Goal: Feedback & Contribution: Leave review/rating

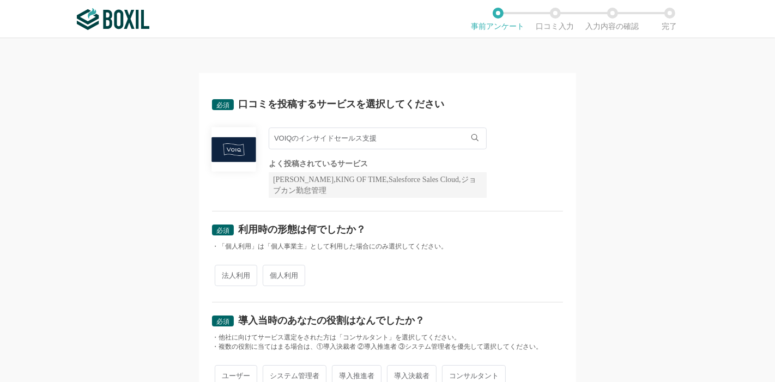
click at [366, 138] on input "VOIQのインサイドセールス支援" at bounding box center [378, 139] width 218 height 22
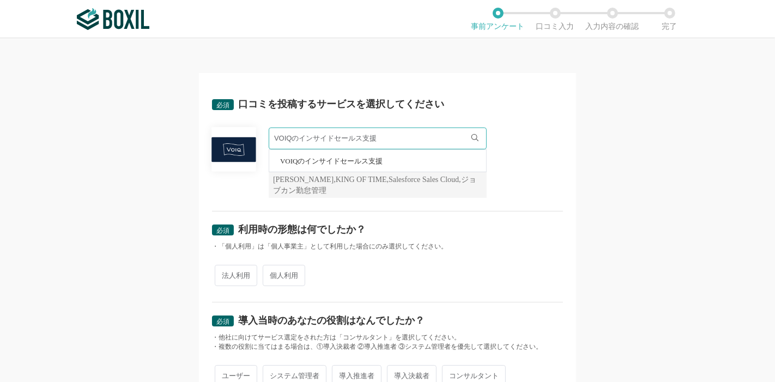
click at [458, 97] on div "必須 口コミを投稿するサービスを選択してください VOIQのインサイドセールス支援 VOIQのインサイドセールス支援 よく投稿されているサービス Sansan…" at bounding box center [387, 148] width 351 height 125
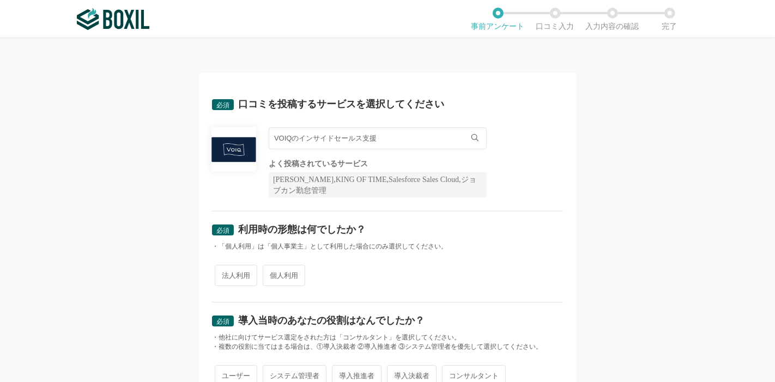
scroll to position [121, 0]
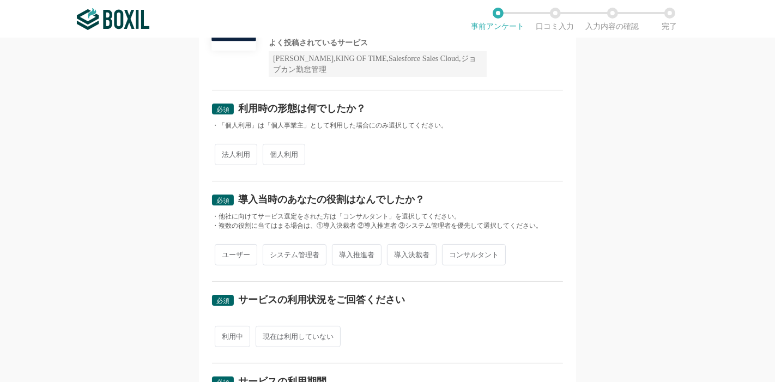
click at [233, 159] on span "法人利用" at bounding box center [236, 154] width 43 height 21
click at [225, 153] on input "法人利用" at bounding box center [221, 149] width 7 height 7
radio input "true"
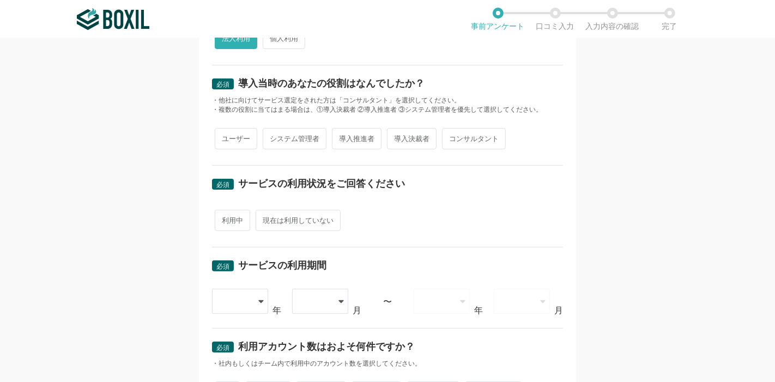
scroll to position [242, 0]
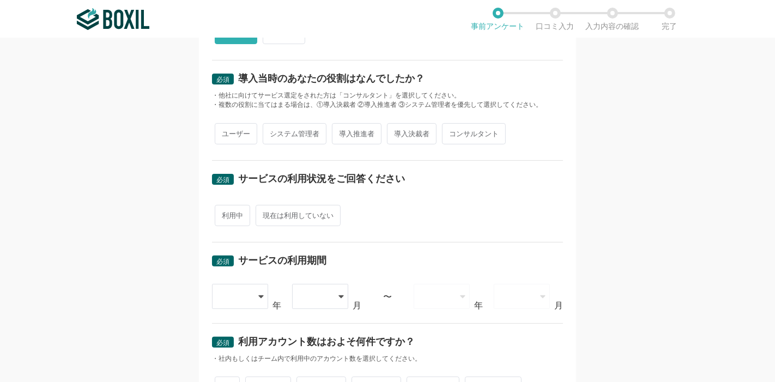
click at [359, 137] on span "導入推進者" at bounding box center [357, 133] width 50 height 21
click at [342, 132] on input "導入推進者" at bounding box center [338, 128] width 7 height 7
radio input "true"
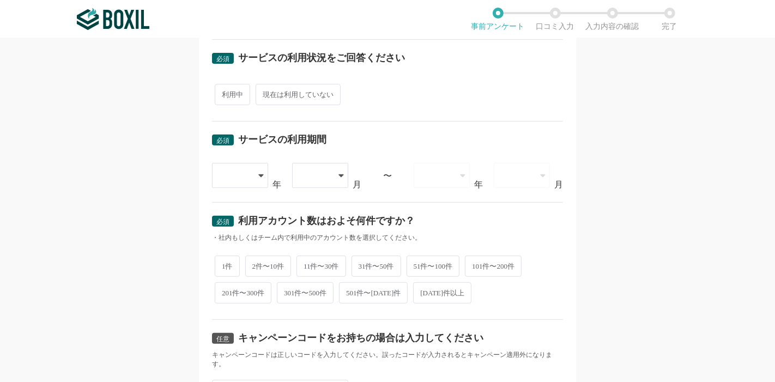
click at [237, 94] on span "利用中" at bounding box center [232, 94] width 35 height 21
click at [225, 93] on input "利用中" at bounding box center [221, 89] width 7 height 7
radio input "true"
click at [231, 173] on div at bounding box center [235, 176] width 32 height 24
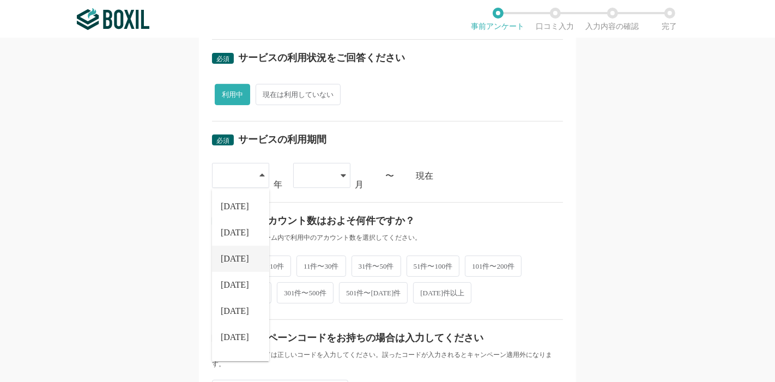
scroll to position [124, 0]
click at [237, 311] on li "[DATE]" at bounding box center [240, 318] width 57 height 26
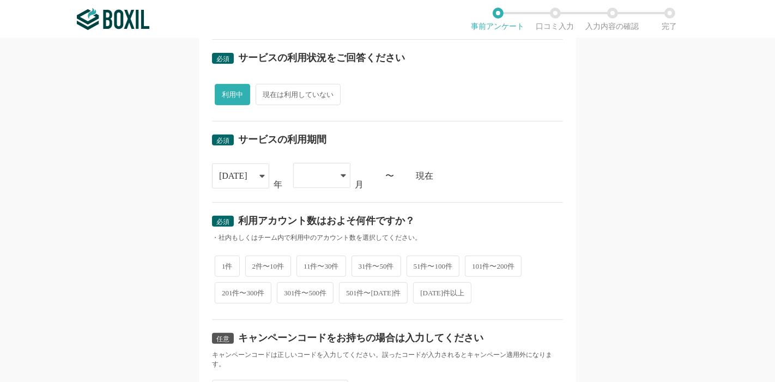
click at [326, 172] on div at bounding box center [316, 176] width 32 height 24
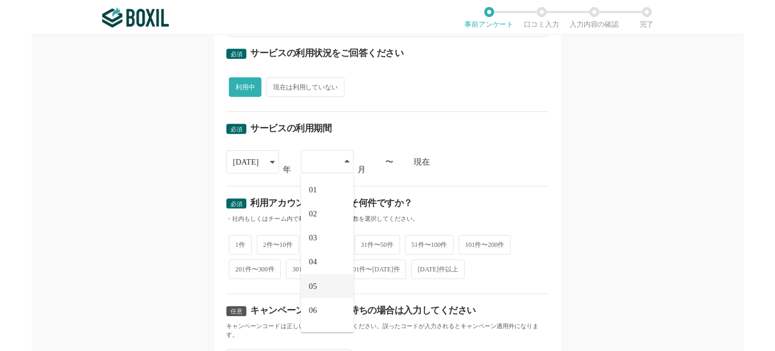
scroll to position [150, 0]
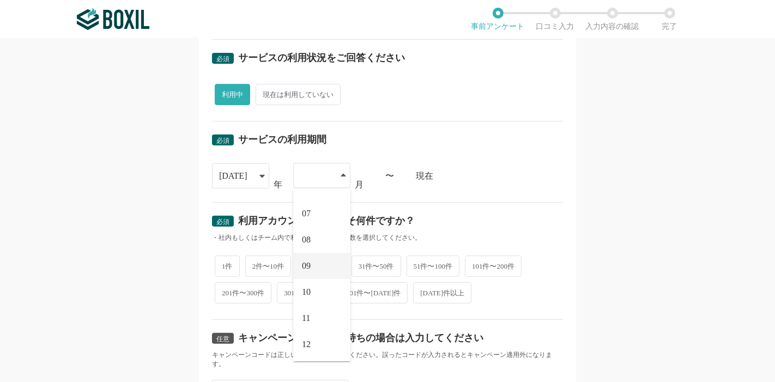
click at [318, 257] on li "09" at bounding box center [321, 266] width 57 height 26
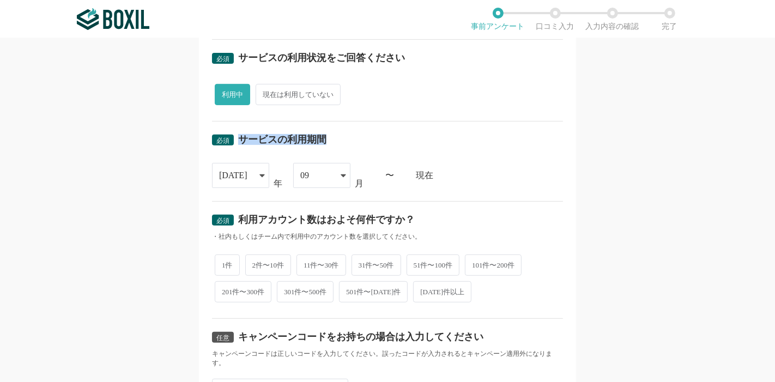
drag, startPoint x: 233, startPoint y: 140, endPoint x: 336, endPoint y: 129, distance: 103.7
click at [336, 129] on div "必須 サービスの利用期間 [DATE] [DATE] [DATE] [DATE] [DATE] [DATE] [DATE] [DATE] [DATE] [DA…" at bounding box center [387, 162] width 351 height 80
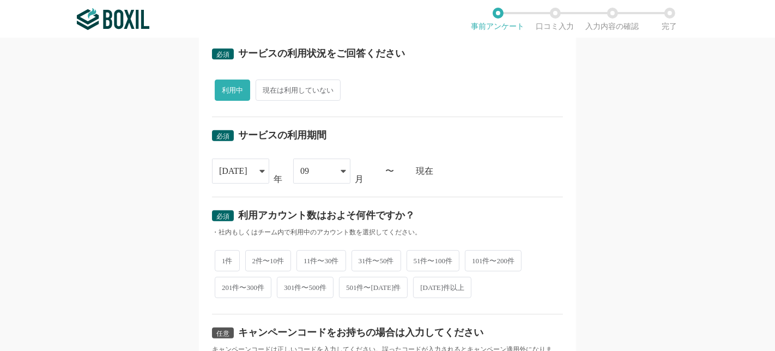
scroll to position [363, 0]
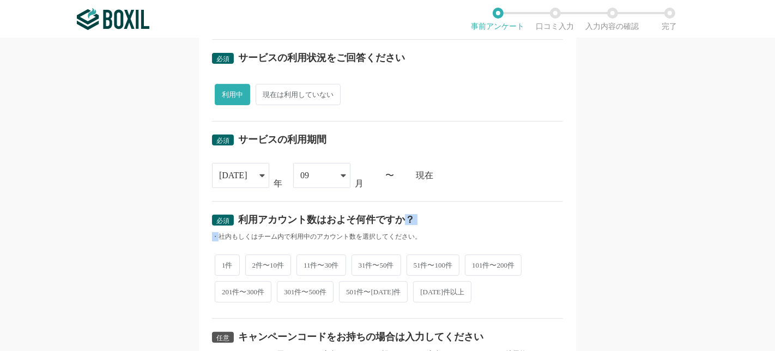
drag, startPoint x: 213, startPoint y: 232, endPoint x: 399, endPoint y: 228, distance: 186.0
click at [399, 228] on div "必須 利用アカウント数はおよそ何件ですか？ ・社内もしくはチーム内で利用中のアカウント数を選択してください。" at bounding box center [387, 228] width 351 height 27
click at [218, 257] on span "1件" at bounding box center [227, 265] width 25 height 21
click at [218, 257] on input "1件" at bounding box center [221, 259] width 7 height 7
radio input "true"
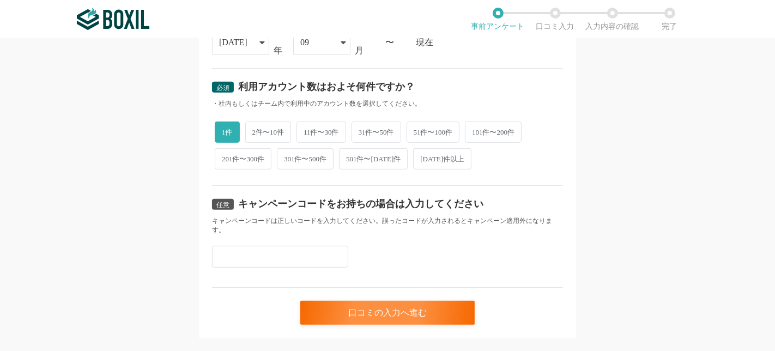
scroll to position [515, 0]
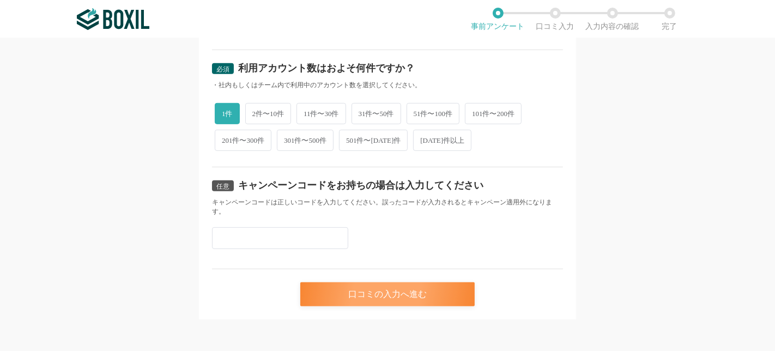
click at [393, 293] on div "口コミの入力へ進む" at bounding box center [387, 294] width 174 height 24
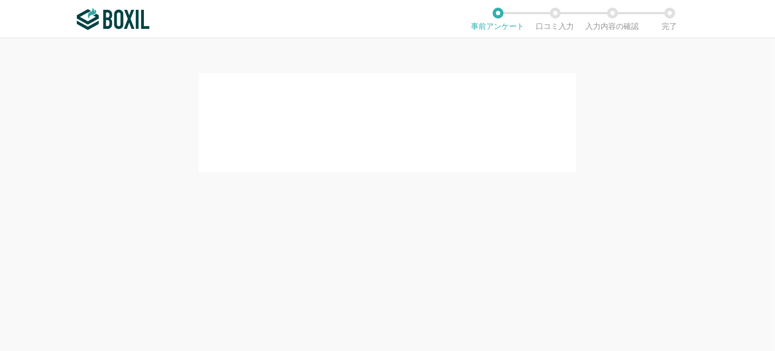
scroll to position [0, 0]
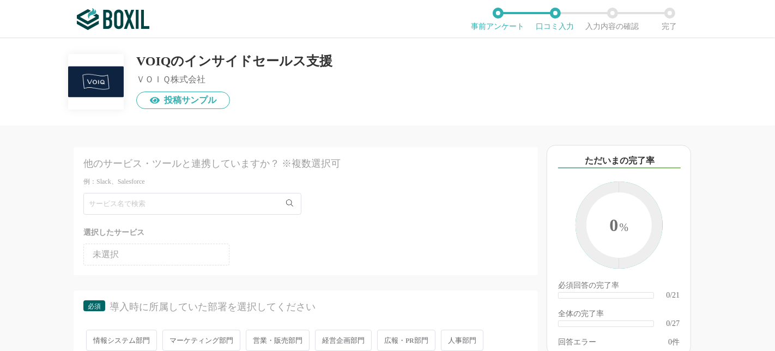
click at [136, 260] on li "未選択" at bounding box center [156, 255] width 146 height 22
click at [191, 189] on div "他のサービス・ツールと連携していますか？ ※複数選択可 例：Slack、Salesforce 選択したサービス 未選択" at bounding box center [306, 211] width 465 height 128
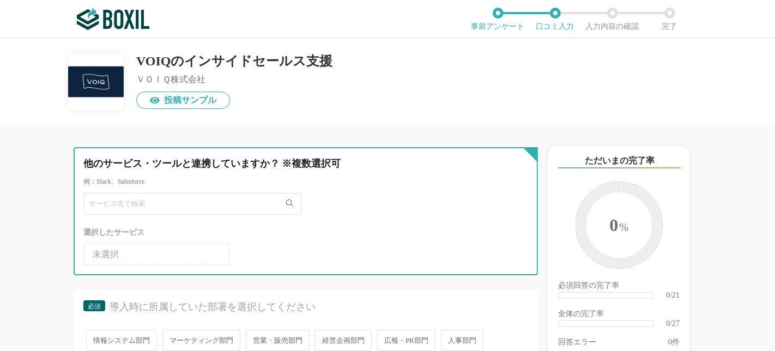
click at [191, 204] on input "text" at bounding box center [192, 204] width 218 height 22
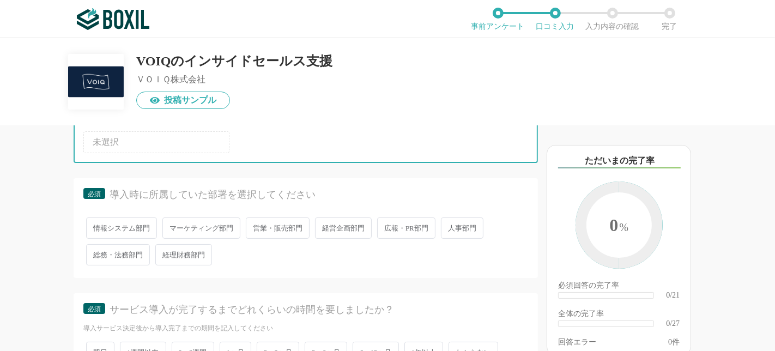
scroll to position [121, 0]
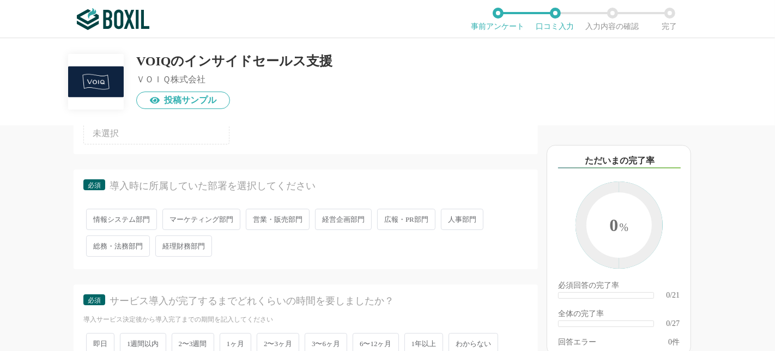
click at [274, 219] on span "営業・販売部門" at bounding box center [278, 219] width 64 height 21
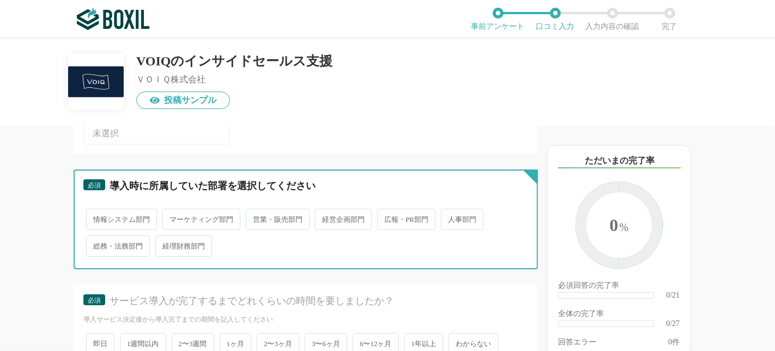
click at [256, 218] on input "営業・販売部門" at bounding box center [252, 213] width 7 height 7
radio input "true"
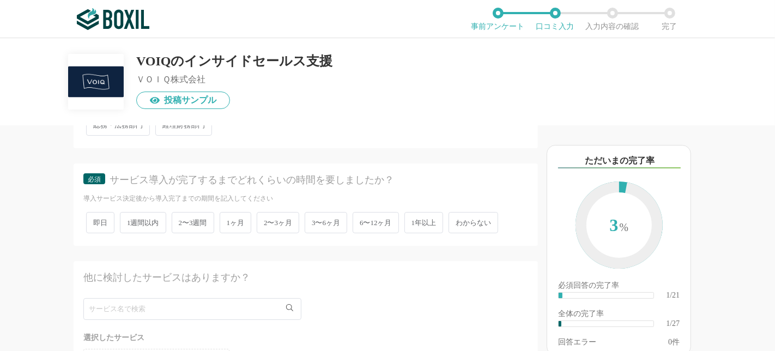
click at [152, 219] on span "1週間以内" at bounding box center [143, 222] width 46 height 21
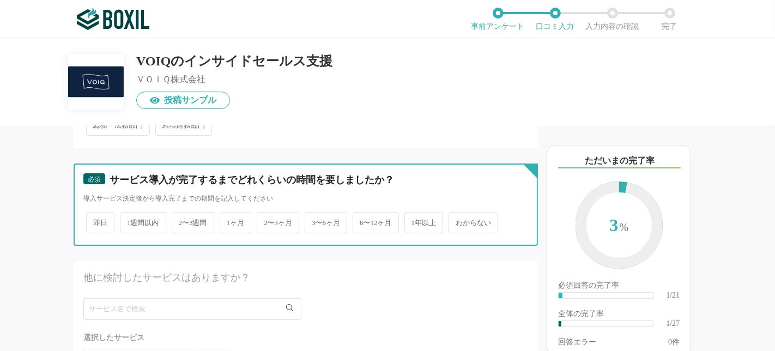
click at [130, 219] on input "1週間以内" at bounding box center [126, 217] width 7 height 7
radio input "true"
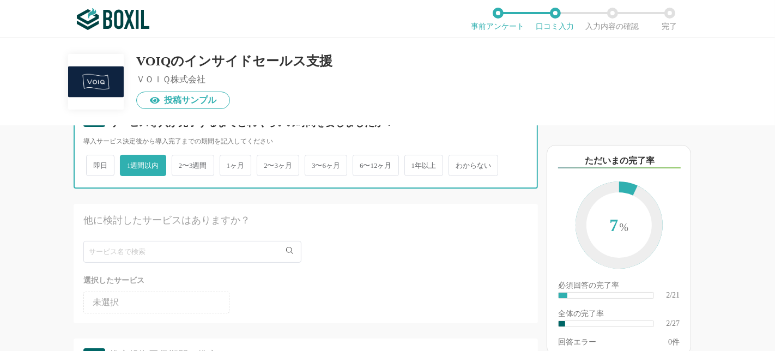
scroll to position [303, 0]
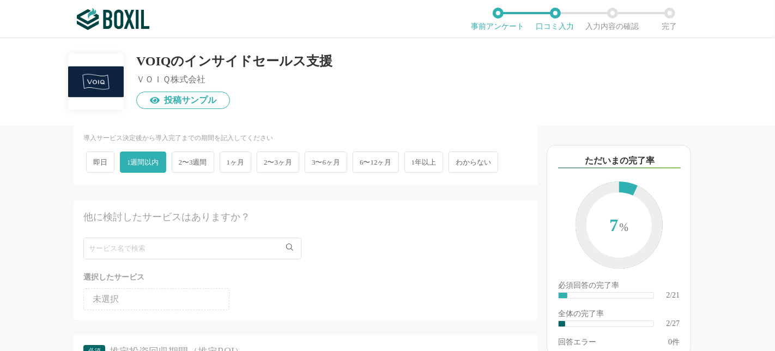
click at [188, 158] on span "2〜3週間" at bounding box center [193, 162] width 43 height 21
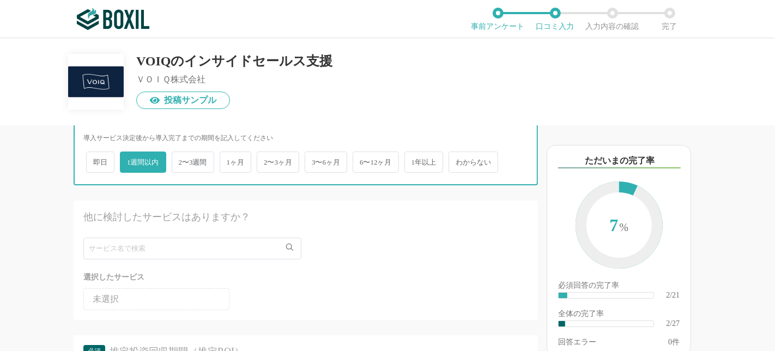
click at [182, 158] on input "2〜3週間" at bounding box center [177, 156] width 7 height 7
radio input "true"
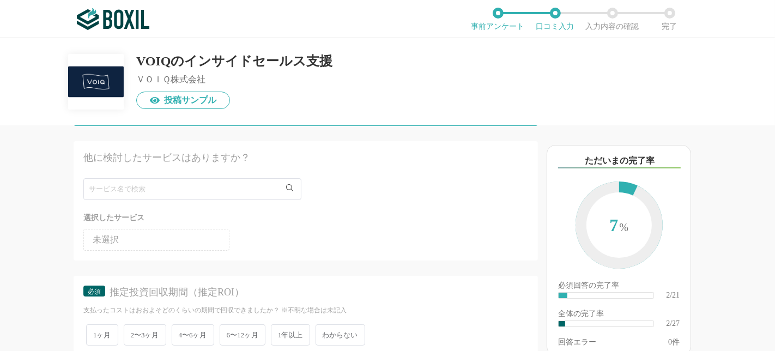
scroll to position [363, 0]
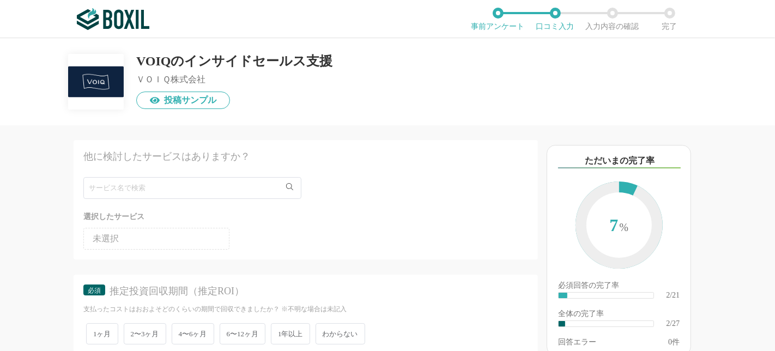
click at [189, 234] on li "未選択" at bounding box center [156, 239] width 146 height 22
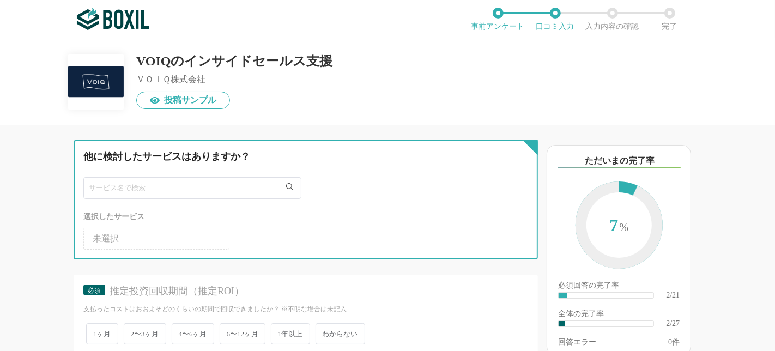
click at [167, 183] on input "text" at bounding box center [192, 188] width 218 height 22
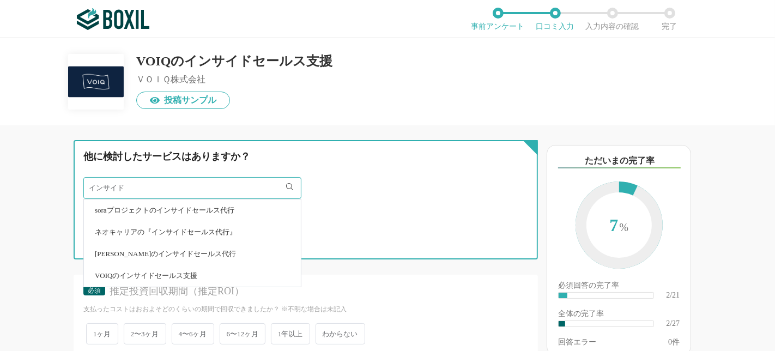
type input "インサイド"
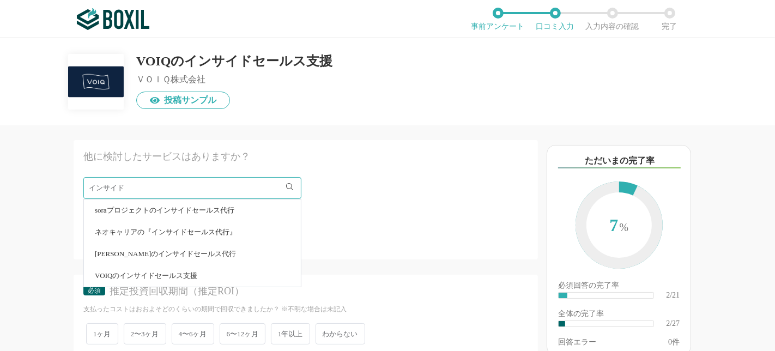
click at [183, 234] on li "ネオキャリアの『インサイドセールス代行』" at bounding box center [192, 232] width 217 height 22
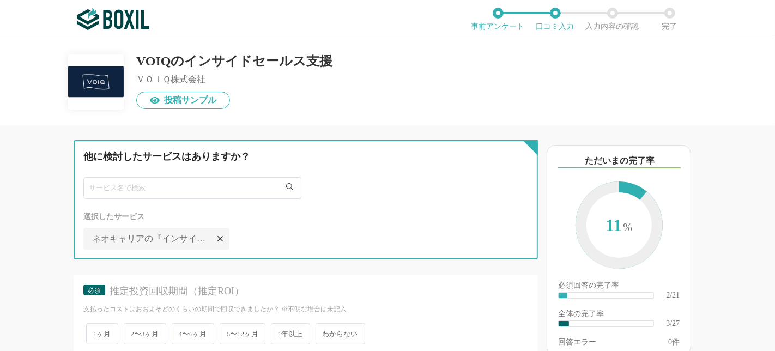
click at [186, 190] on input "text" at bounding box center [192, 188] width 218 height 22
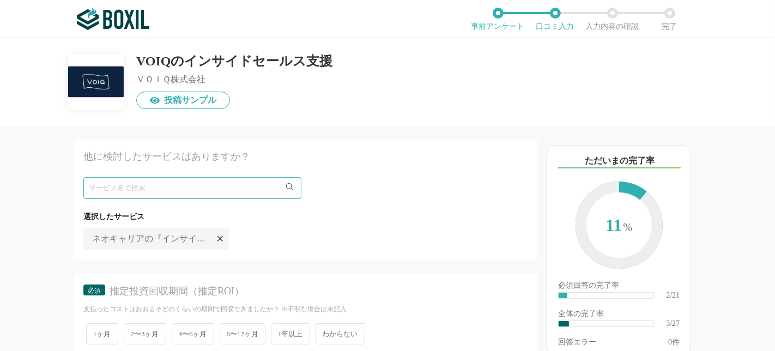
click at [299, 286] on div "推定投資回収期間（推定ROI）" at bounding box center [310, 292] width 401 height 14
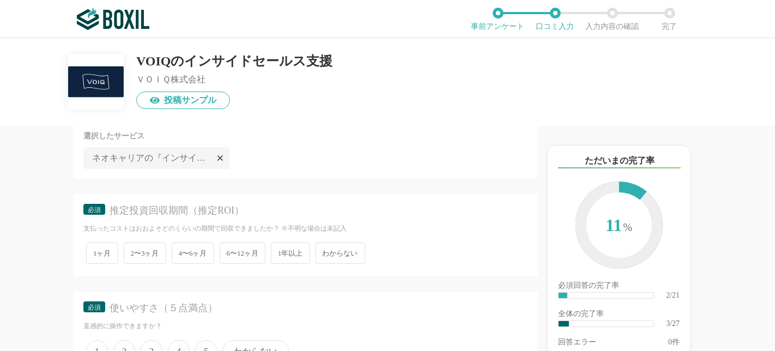
scroll to position [484, 0]
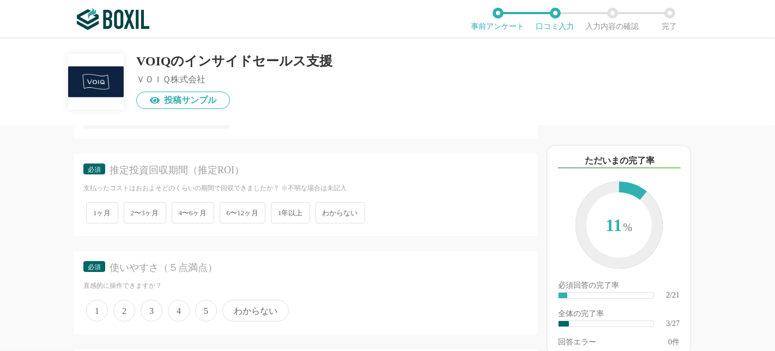
click at [107, 211] on span "1ヶ月" at bounding box center [102, 212] width 32 height 21
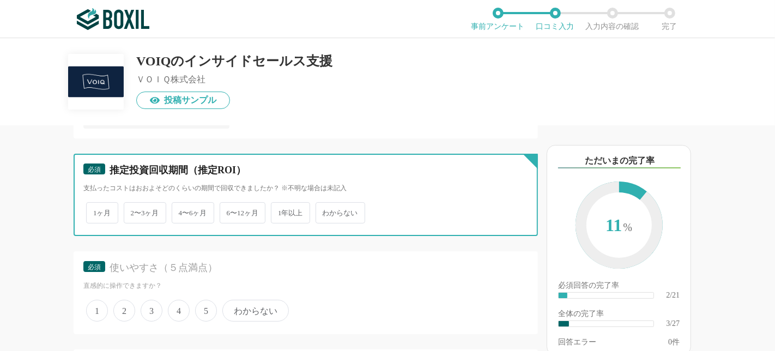
click at [96, 211] on input "1ヶ月" at bounding box center [92, 207] width 7 height 7
radio input "true"
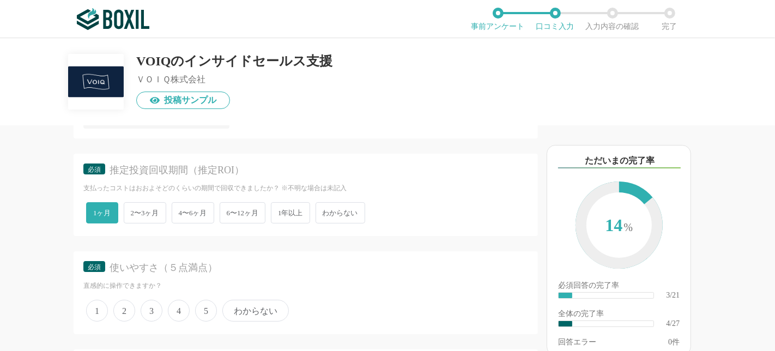
click at [186, 213] on span "4〜6ヶ月" at bounding box center [193, 212] width 43 height 21
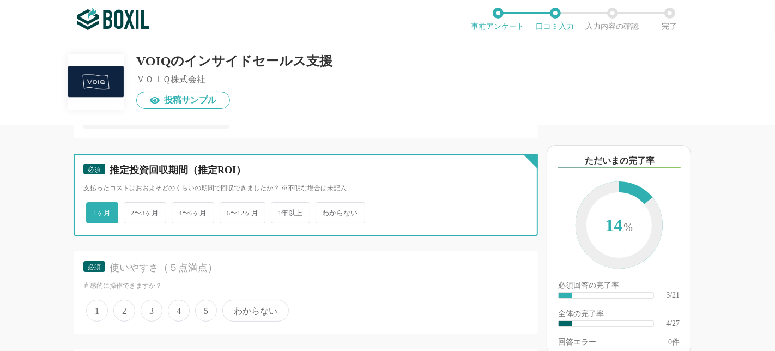
click at [182, 211] on input "4〜6ヶ月" at bounding box center [177, 207] width 7 height 7
radio input "true"
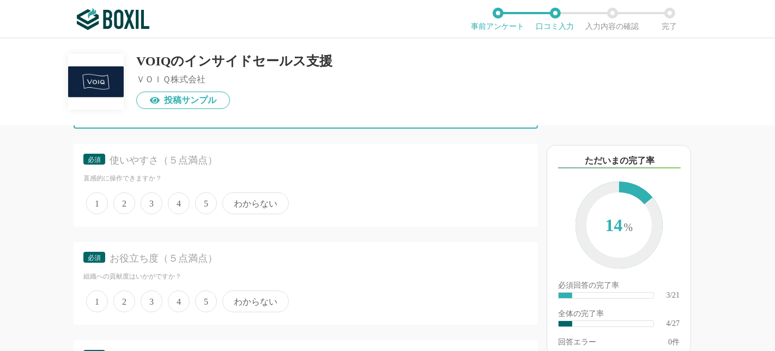
scroll to position [606, 0]
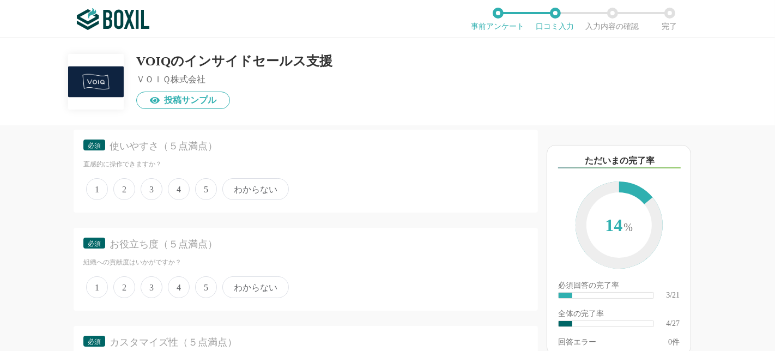
click at [202, 188] on span "5" at bounding box center [206, 189] width 22 height 22
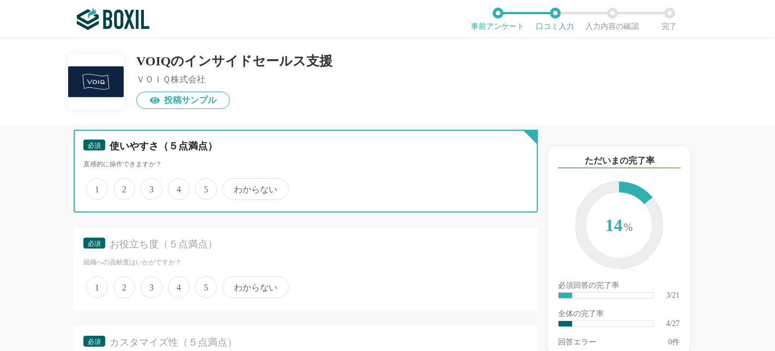
click at [202, 187] on input "5" at bounding box center [201, 183] width 7 height 7
radio input "true"
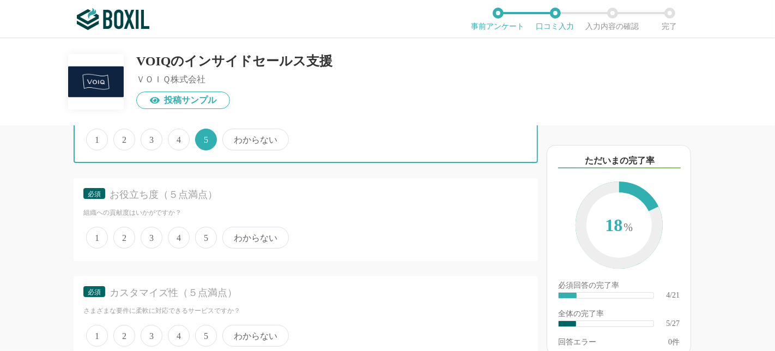
scroll to position [666, 0]
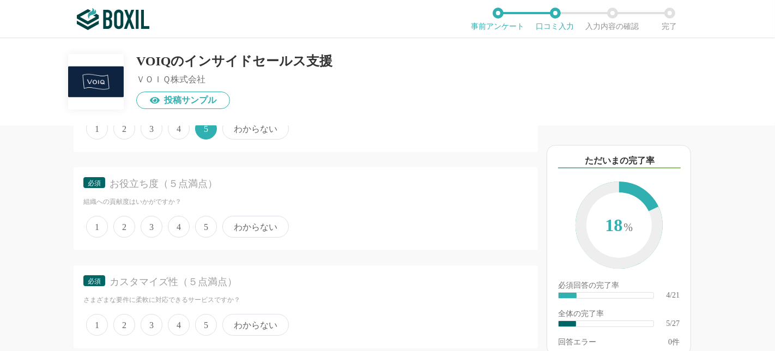
click at [211, 222] on span "5" at bounding box center [206, 227] width 22 height 22
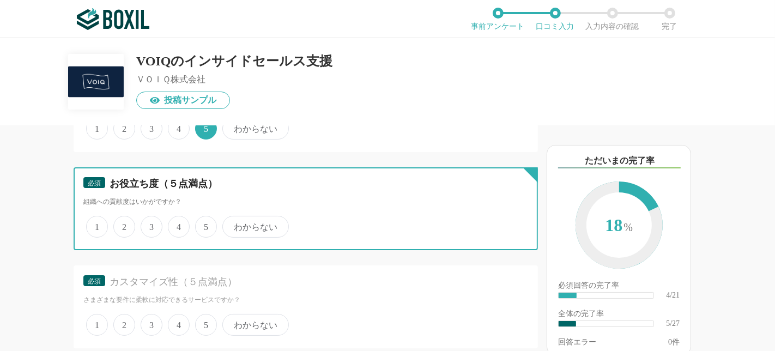
click at [205, 222] on input "5" at bounding box center [201, 221] width 7 height 7
radio input "true"
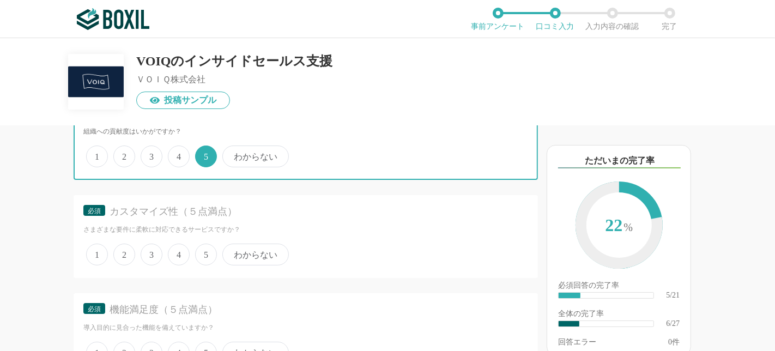
scroll to position [787, 0]
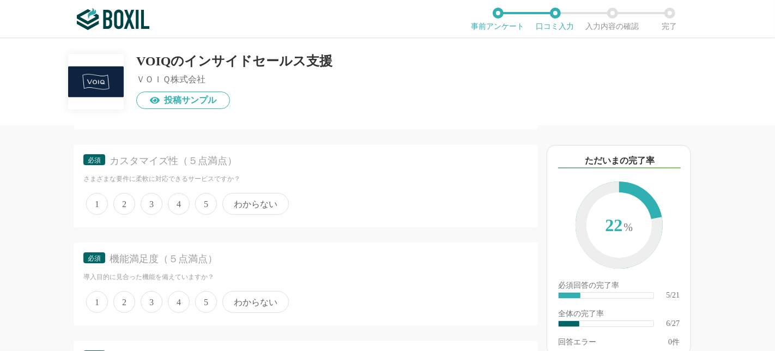
click at [179, 203] on span "4" at bounding box center [179, 204] width 22 height 22
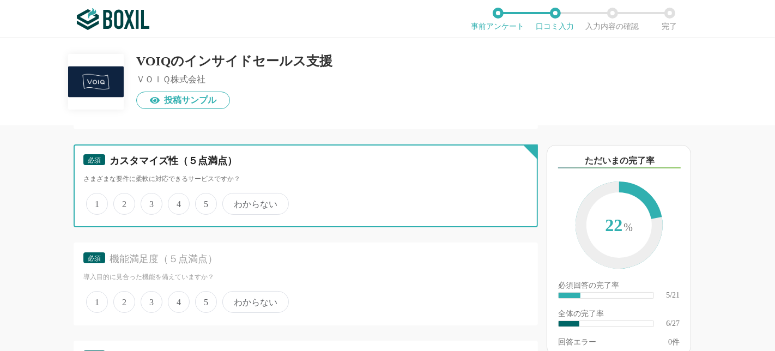
click at [178, 202] on input "4" at bounding box center [174, 198] width 7 height 7
radio input "true"
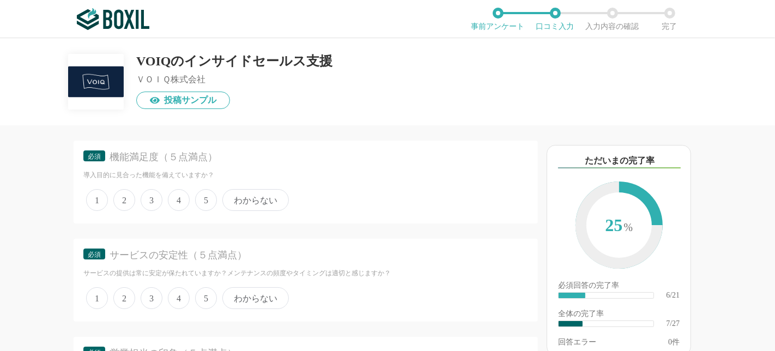
scroll to position [908, 0]
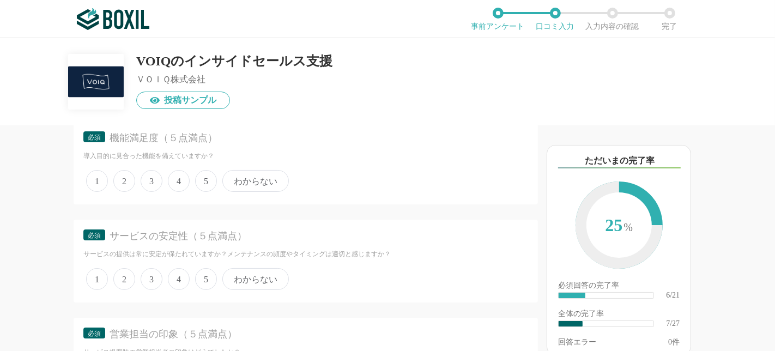
click at [200, 170] on span "5" at bounding box center [206, 181] width 22 height 22
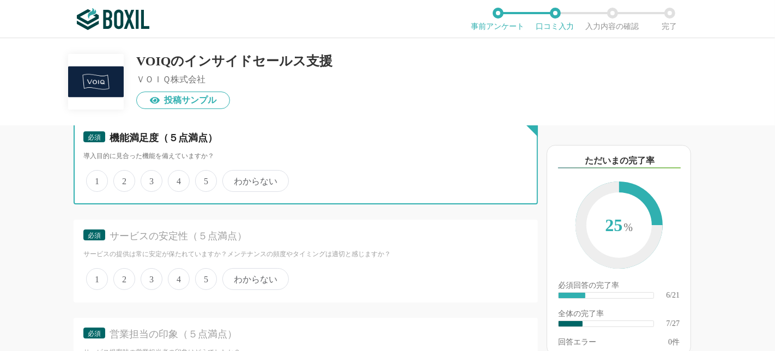
click at [200, 172] on input "5" at bounding box center [201, 175] width 7 height 7
radio input "true"
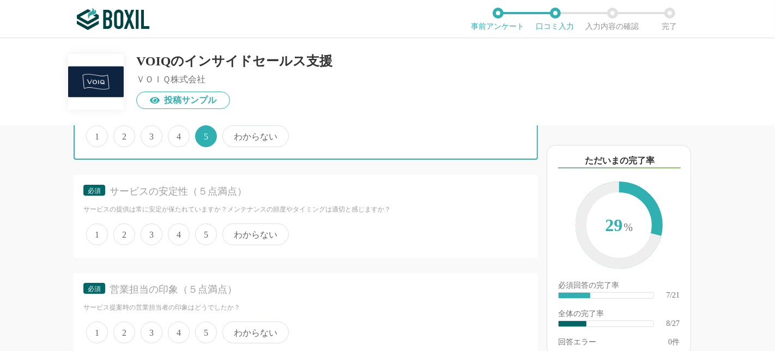
scroll to position [969, 0]
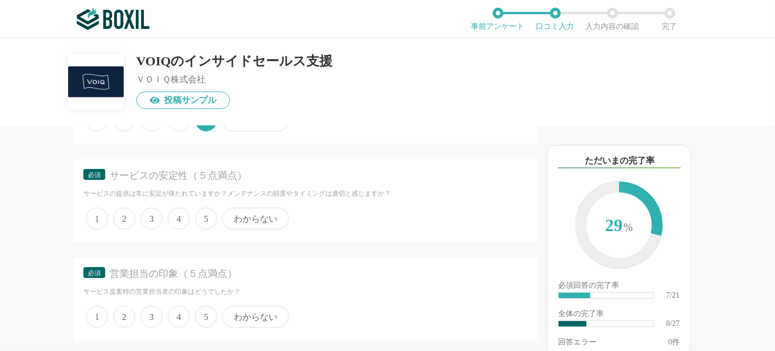
click at [202, 212] on span "5" at bounding box center [206, 219] width 22 height 22
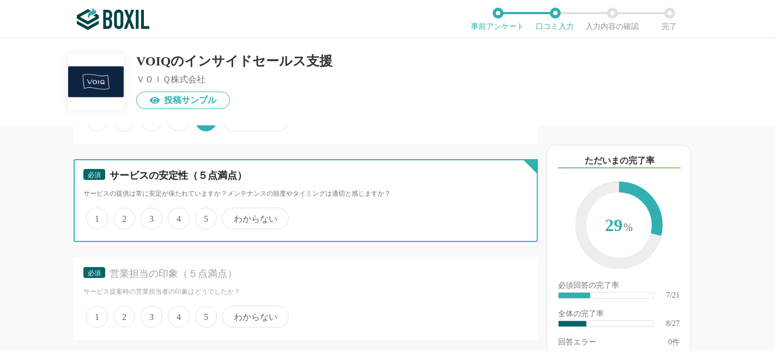
click at [202, 212] on input "5" at bounding box center [201, 212] width 7 height 7
radio input "true"
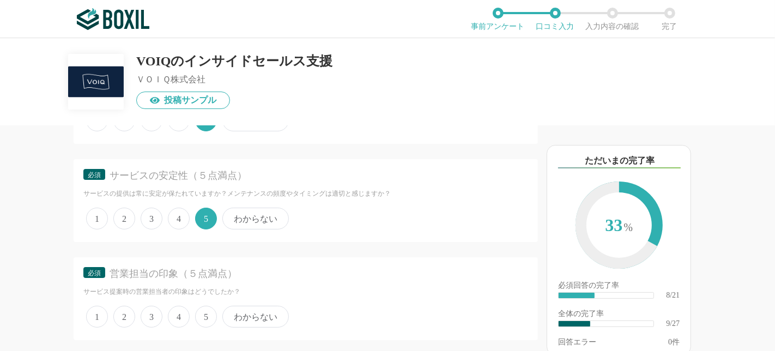
click at [176, 210] on span "4" at bounding box center [179, 219] width 22 height 22
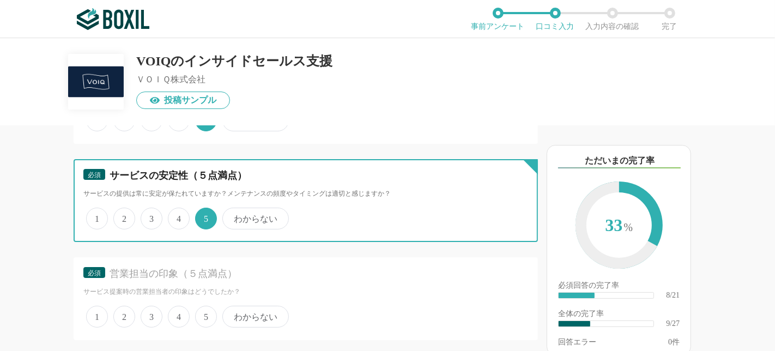
click at [176, 210] on input "4" at bounding box center [174, 212] width 7 height 7
radio input "true"
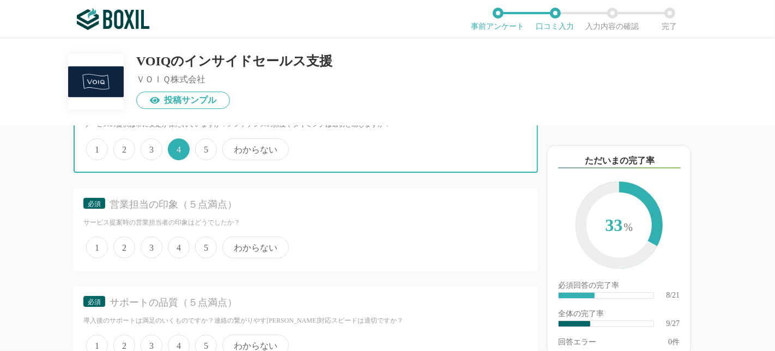
scroll to position [1090, 0]
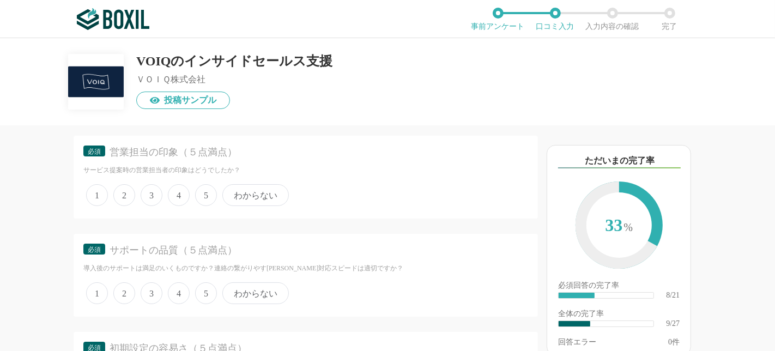
click at [203, 198] on span "5" at bounding box center [206, 195] width 22 height 22
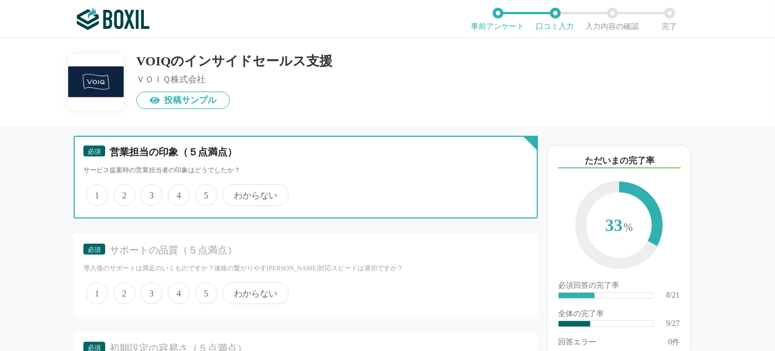
click at [203, 193] on input "5" at bounding box center [201, 189] width 7 height 7
radio input "true"
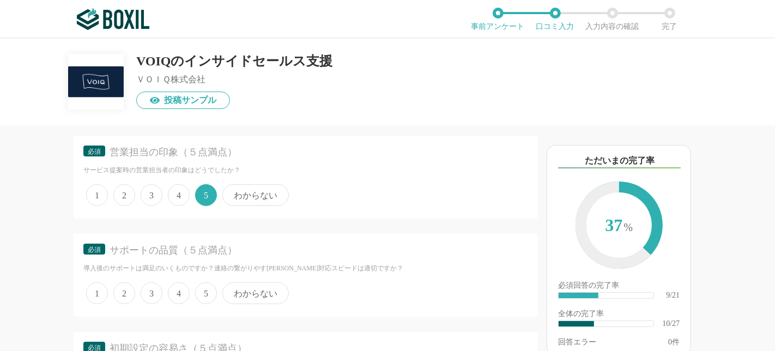
click at [210, 292] on span "5" at bounding box center [206, 293] width 22 height 22
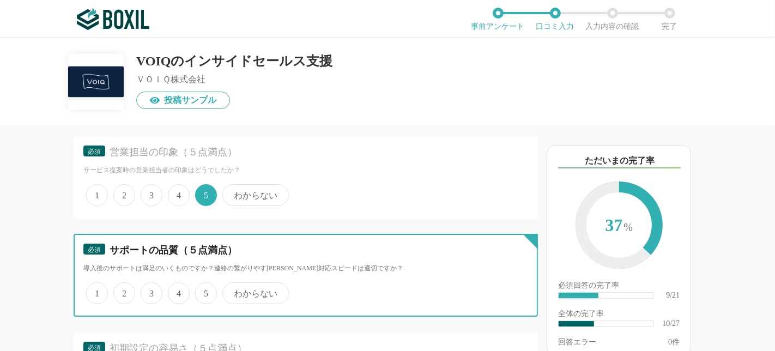
click at [205, 291] on input "5" at bounding box center [201, 287] width 7 height 7
radio input "true"
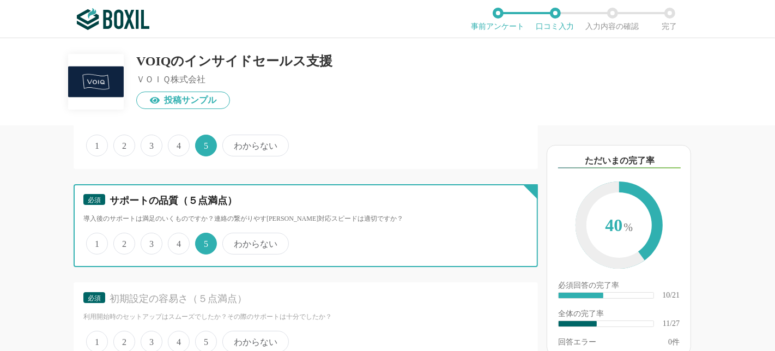
scroll to position [1151, 0]
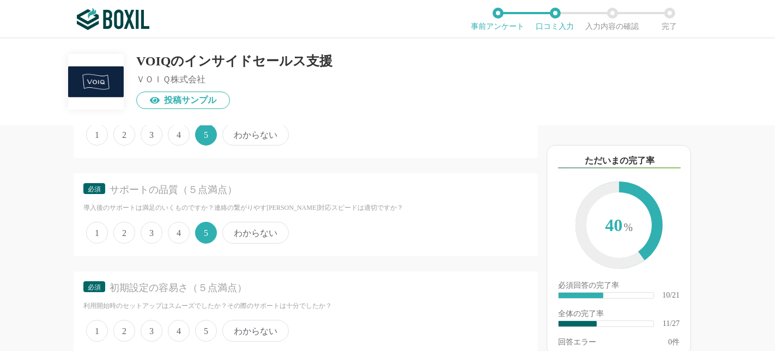
click at [205, 320] on span "5" at bounding box center [206, 331] width 22 height 22
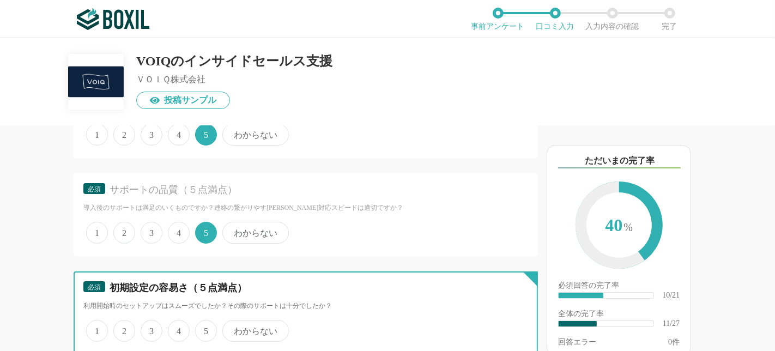
click at [205, 322] on input "5" at bounding box center [201, 325] width 7 height 7
radio input "true"
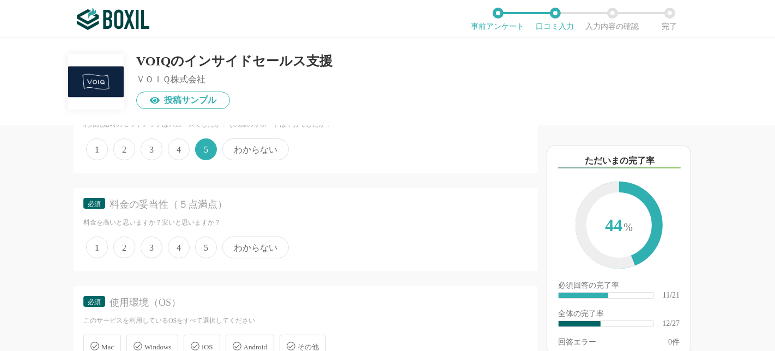
click at [211, 240] on span "5" at bounding box center [206, 248] width 22 height 22
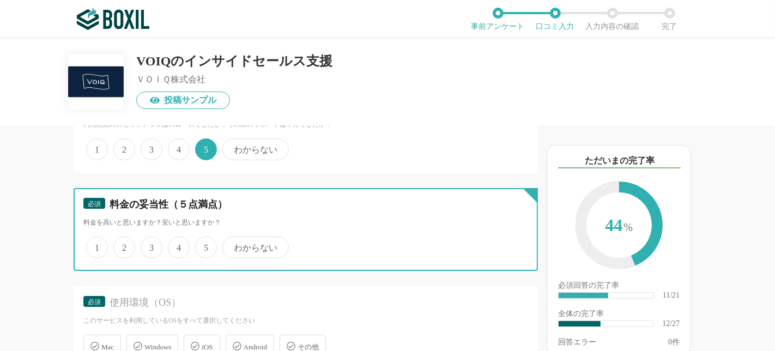
click at [205, 240] on input "5" at bounding box center [201, 241] width 7 height 7
radio input "true"
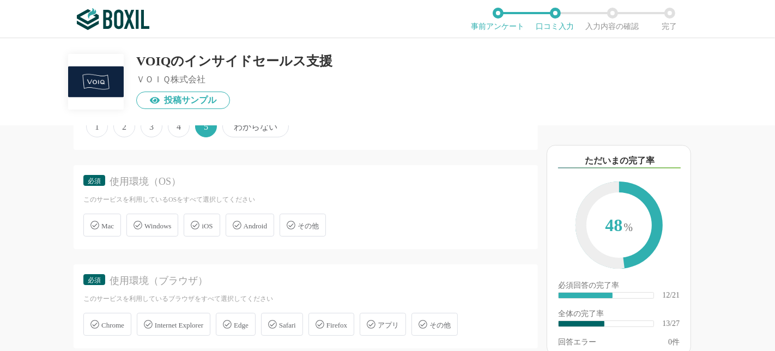
click at [106, 222] on span "Mac" at bounding box center [107, 226] width 13 height 8
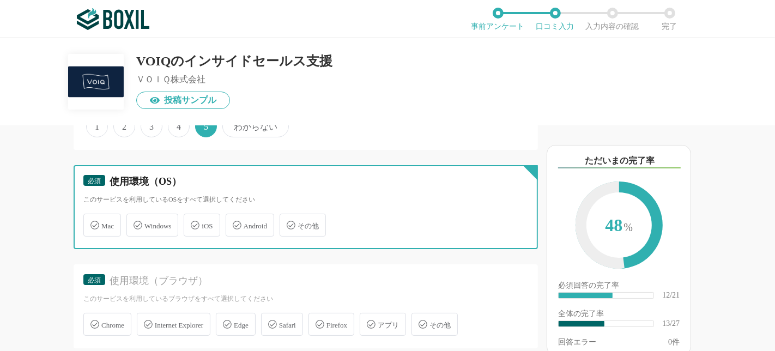
click at [93, 218] on input "Mac" at bounding box center [89, 218] width 7 height 7
checkbox input "true"
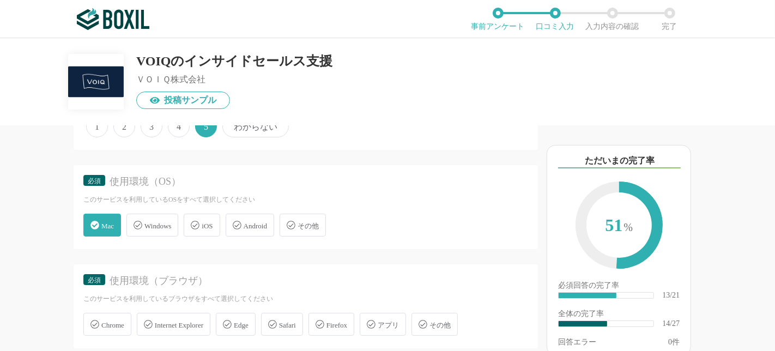
click at [159, 222] on span "Windows" at bounding box center [157, 226] width 27 height 8
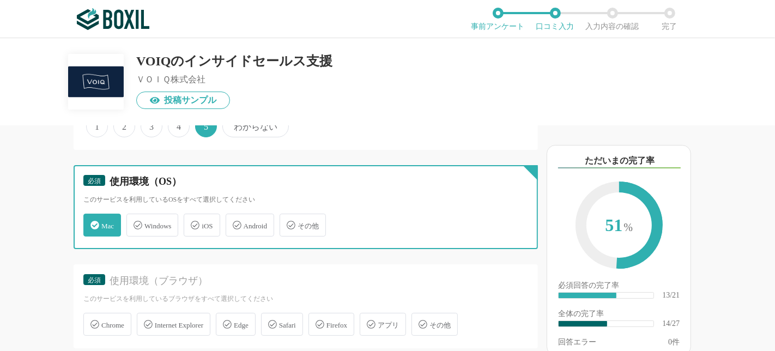
click at [136, 216] on input "Windows" at bounding box center [132, 218] width 7 height 7
checkbox input "true"
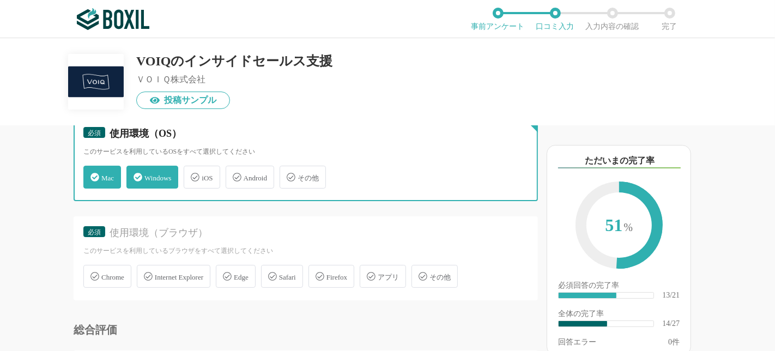
scroll to position [1575, 0]
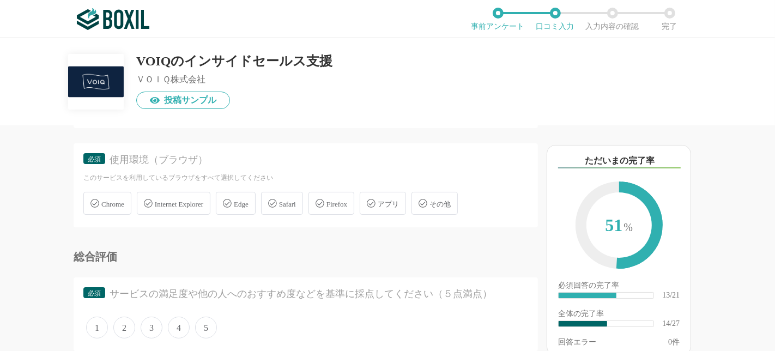
click at [114, 200] on span "Chrome" at bounding box center [112, 204] width 23 height 8
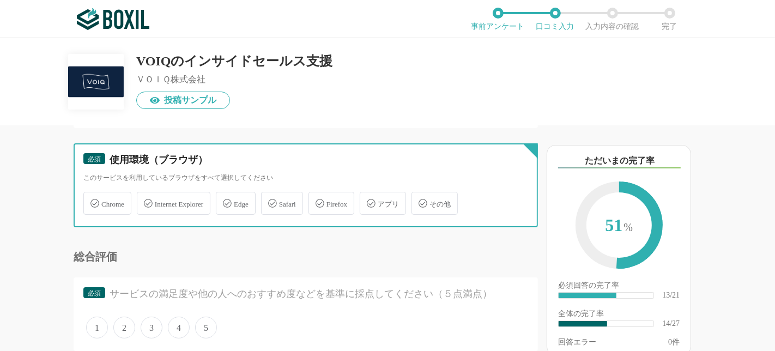
click at [93, 194] on input "Chrome" at bounding box center [89, 197] width 7 height 7
checkbox input "true"
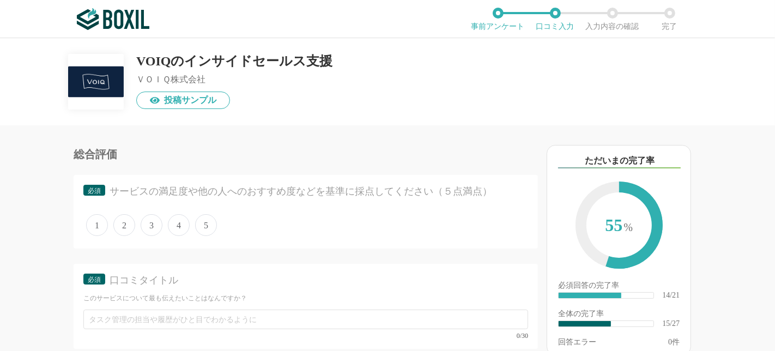
scroll to position [1696, 0]
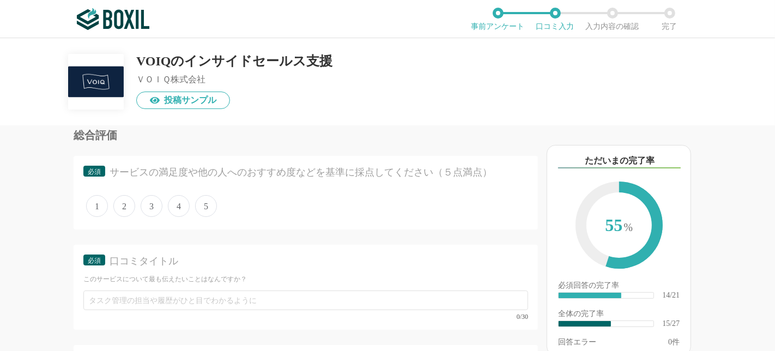
click at [214, 195] on span "5" at bounding box center [206, 206] width 22 height 22
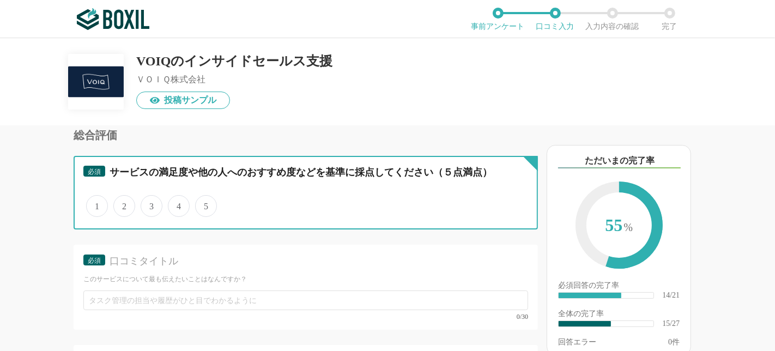
click at [205, 197] on input "5" at bounding box center [201, 200] width 7 height 7
radio input "true"
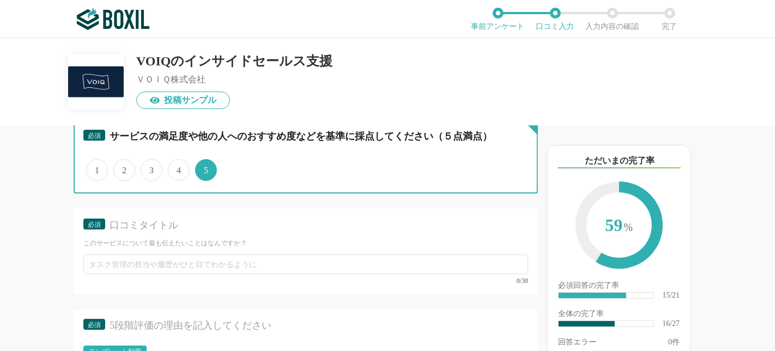
scroll to position [1757, 0]
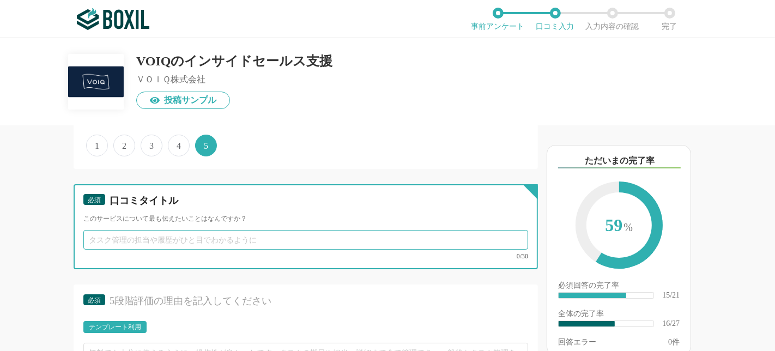
click at [214, 231] on input "text" at bounding box center [305, 240] width 445 height 20
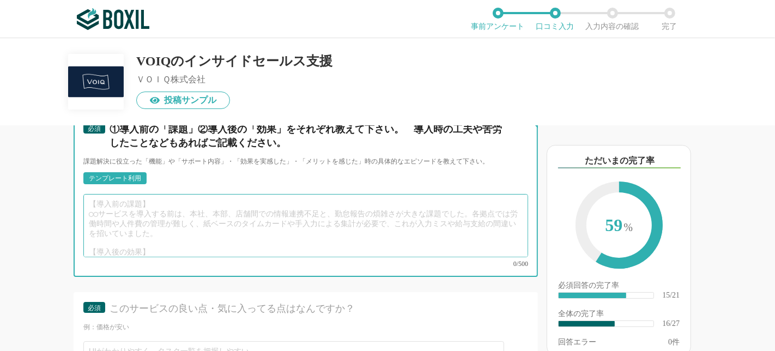
scroll to position [2128, 0]
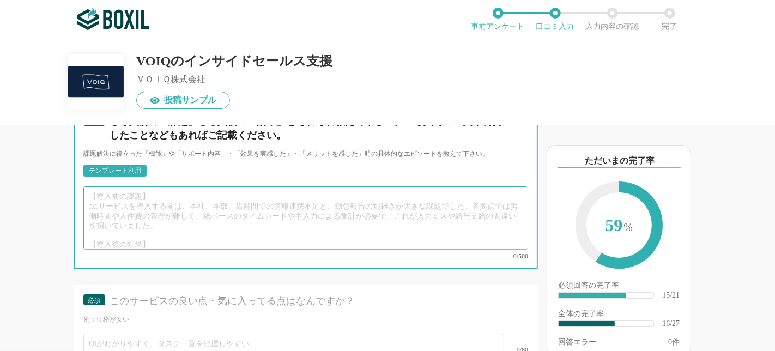
click at [352, 210] on textarea at bounding box center [305, 217] width 445 height 63
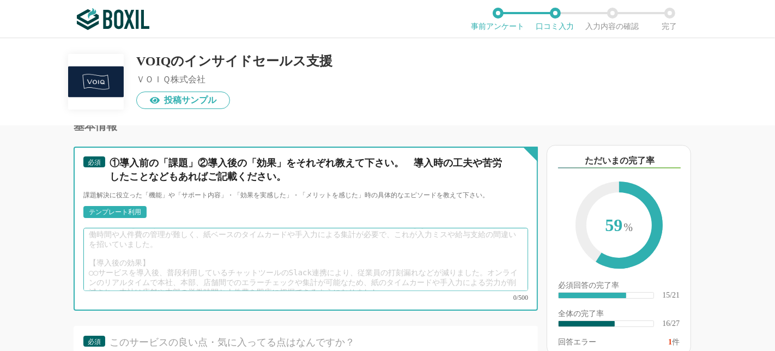
scroll to position [2067, 0]
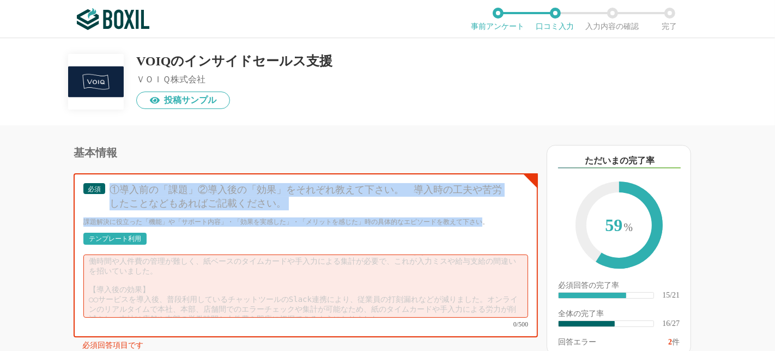
drag, startPoint x: 108, startPoint y: 170, endPoint x: 467, endPoint y: 200, distance: 360.0
click at [467, 200] on div "必須 ①導入前の「課題」②導入後の「効果」をそれぞれ教えて下さい。　導入時の工夫や苦労したことなどもあればご記載ください。 課題解決に役立った「機能」や「サポ…" at bounding box center [305, 204] width 445 height 43
copy div "①導入前の「課題」②導入後の「効果」をそれぞれ教えて下さい。　導入時の工夫や苦労したことなどもあればご記載ください。 課題解決に役立った「機能」や「サポート内…"
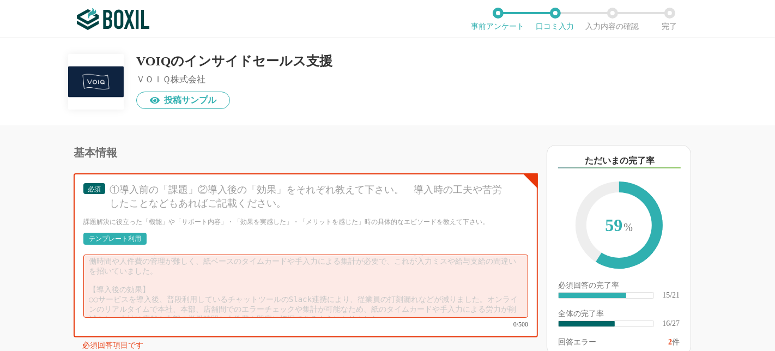
click at [132, 236] on div "テンプレート利用" at bounding box center [115, 239] width 52 height 7
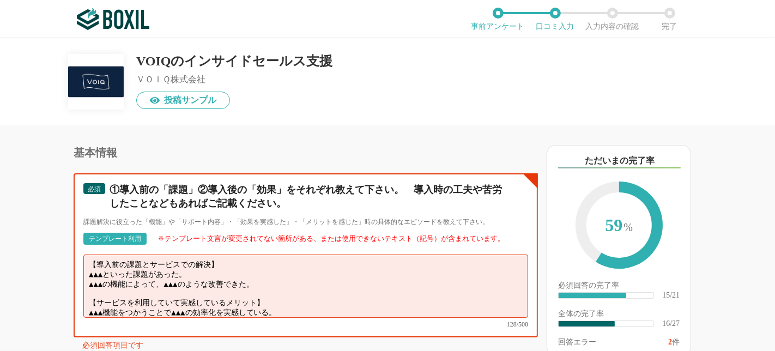
click at [154, 255] on textarea "【導入前の課題とサービスでの解決】 ▲▲▲といった課題があった。 ▲▲▲の機能によって、▲▲▲のような改善できた。 【サービスを利用していて実感しているメリッ…" at bounding box center [305, 286] width 445 height 63
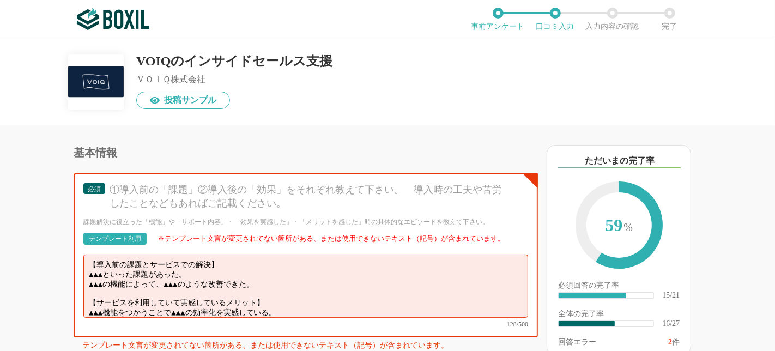
click at [492, 113] on div "VOIQのインサイドセールス支援 ＶＯＩＱ株式会社 投稿サンプル" at bounding box center [387, 81] width 775 height 87
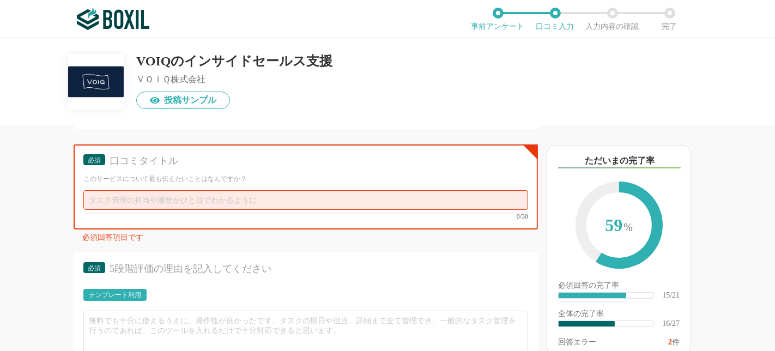
scroll to position [1764, 0]
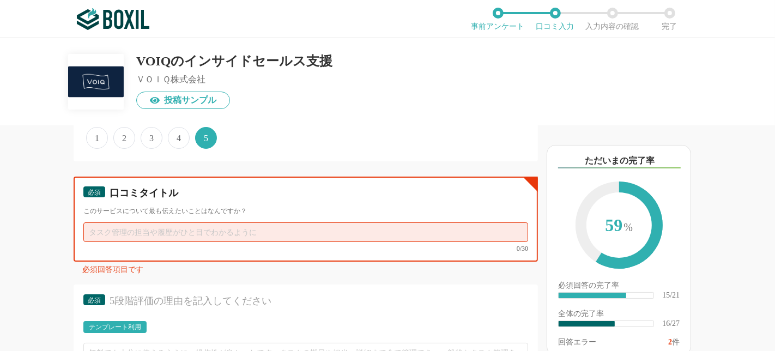
click at [171, 222] on input "text" at bounding box center [305, 232] width 445 height 20
paste input "透明性と伴走力が心強い。外注に不安がある企業におすすめ"
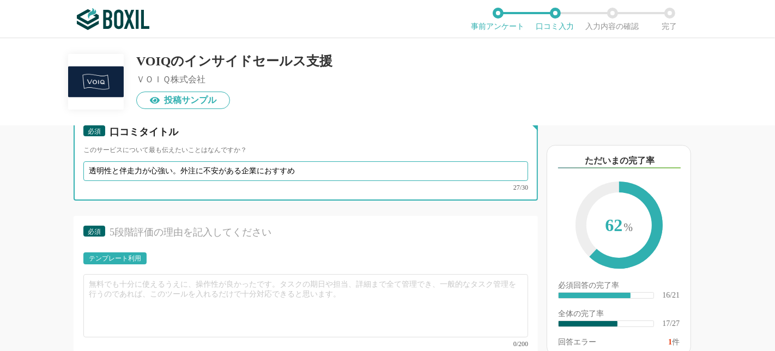
scroll to position [1885, 0]
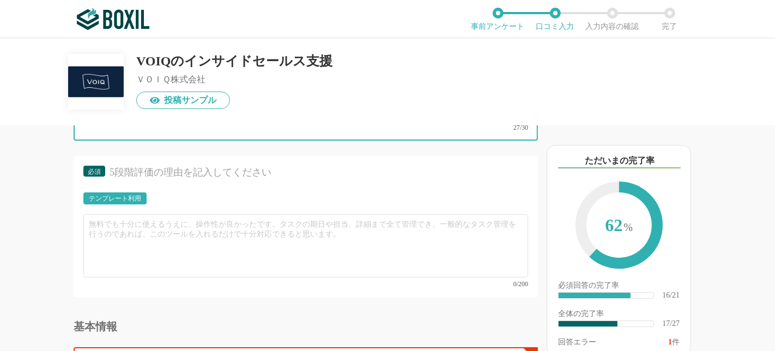
type input "透明性と伴走力が心強い。外注に不安がある企業におすすめ"
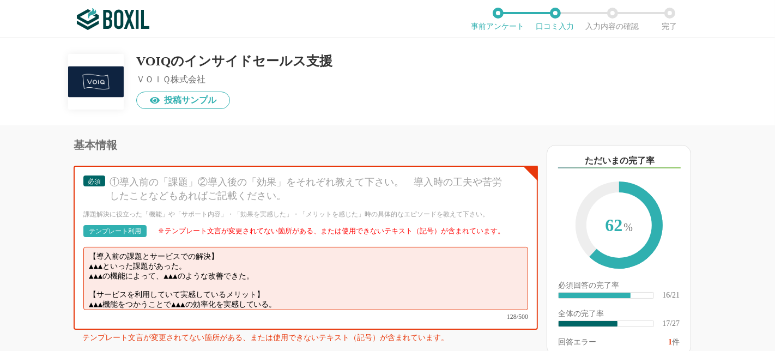
scroll to position [0, 0]
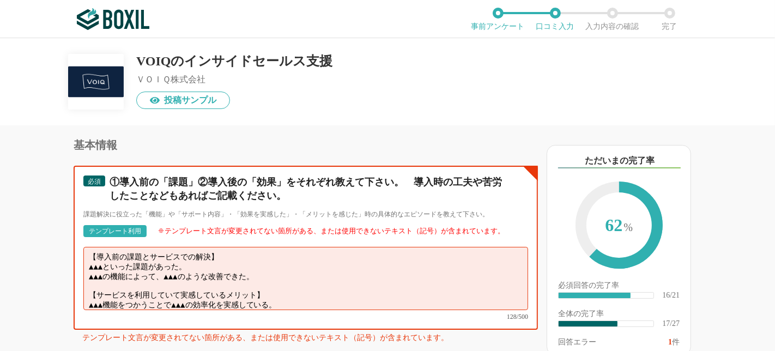
click at [340, 272] on textarea "【導入前の課題とサービスでの解決】 ▲▲▲といった課題があった。 ▲▲▲の機能によって、▲▲▲のような改善できた。 【サービスを利用していて実感しているメリッ…" at bounding box center [305, 278] width 445 height 63
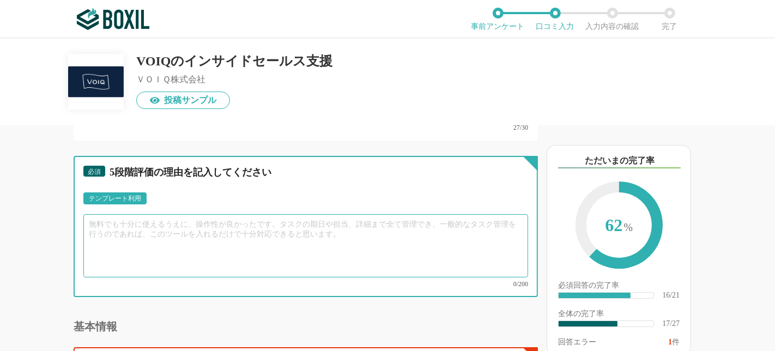
click at [210, 225] on textarea at bounding box center [305, 245] width 445 height 63
paste textarea "LOREmipsumdolorsitametconsec。 adipiscingelitse、「doeius」t「incididuntut」laboreetd…"
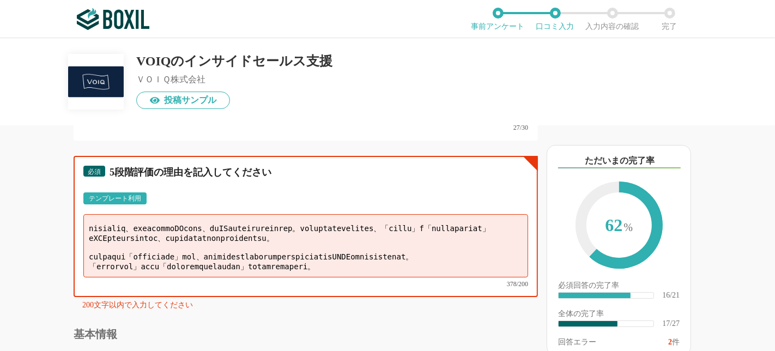
scroll to position [0, 0]
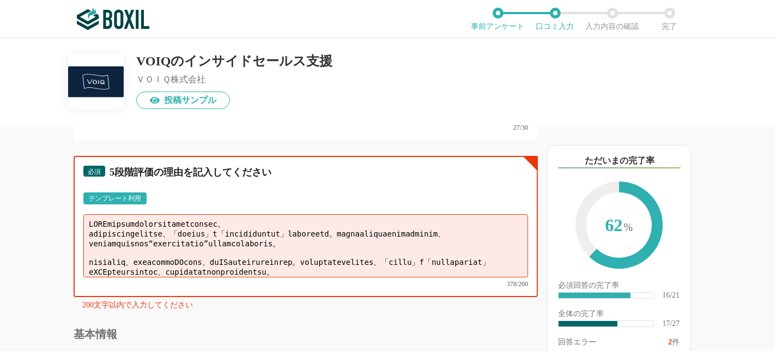
drag, startPoint x: 195, startPoint y: 234, endPoint x: 0, endPoint y: 227, distance: 194.8
click at [0, 227] on div "他のサービス・ツールと連携していますか？ ※複数選択可 例：Slack、Salesforce 選択したサービス 未選択 必須 導入時に所属していた部署を選択し…" at bounding box center [269, 238] width 538 height 226
click at [277, 252] on textarea at bounding box center [305, 245] width 445 height 63
drag, startPoint x: 172, startPoint y: 217, endPoint x: 0, endPoint y: 158, distance: 181.6
click at [0, 158] on div "他のサービス・ツールと連携していますか？ ※複数選択可 例：Slack、Salesforce 選択したサービス 未選択 必須 導入時に所属していた部署を選択し…" at bounding box center [269, 238] width 538 height 226
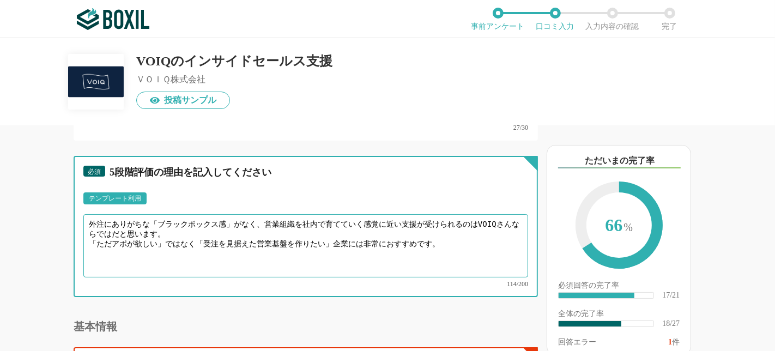
type textarea "外注にありがちな「ブラックボックス感」がなく、営業組織を社内で育てていく感覚に近い支援が受けられるのはVOIQさんならではだと思います。 「ただアポが欲しい」…"
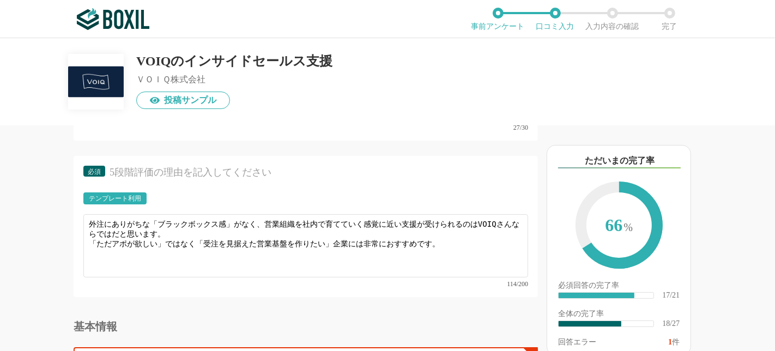
click at [382, 86] on div "VOIQのインサイドセールス支援 ＶＯＩＱ株式会社 投稿サンプル" at bounding box center [388, 73] width 638 height 71
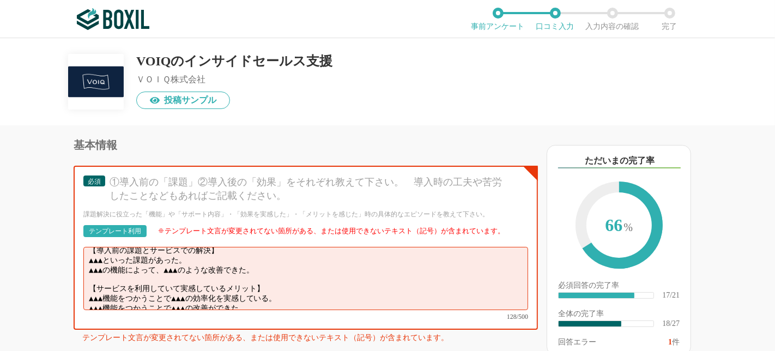
scroll to position [8, 0]
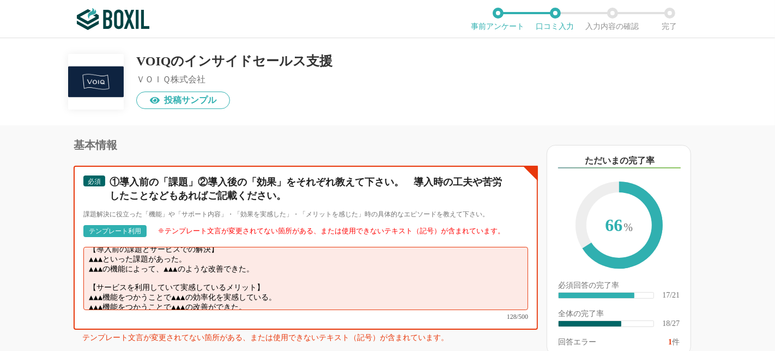
drag, startPoint x: 282, startPoint y: 277, endPoint x: 56, endPoint y: 268, distance: 227.0
click at [56, 268] on div "他のサービス・ツールと連携していますか？ ※複数選択可 例：Slack、Salesforce 選択したサービス 未選択 必須 導入時に所属していた部署を選択し…" at bounding box center [269, 238] width 538 height 226
paste textarea "VOIQさんにインサイドセールスの支援をお願いしています。 これまでの営業代行サービスと違い、「透明性の高さ」と「一緒に改善していく伴走力」が強く感じられます…"
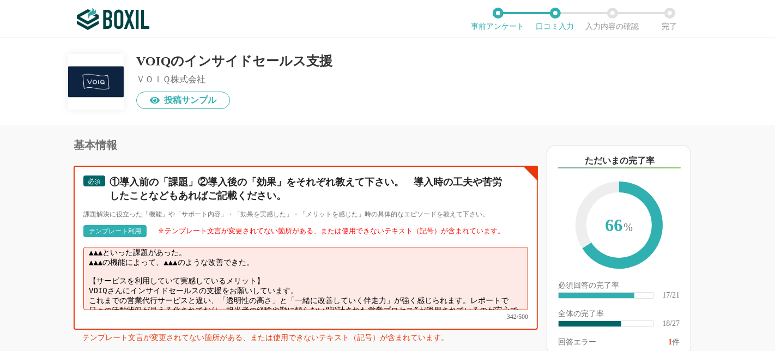
scroll to position [0, 0]
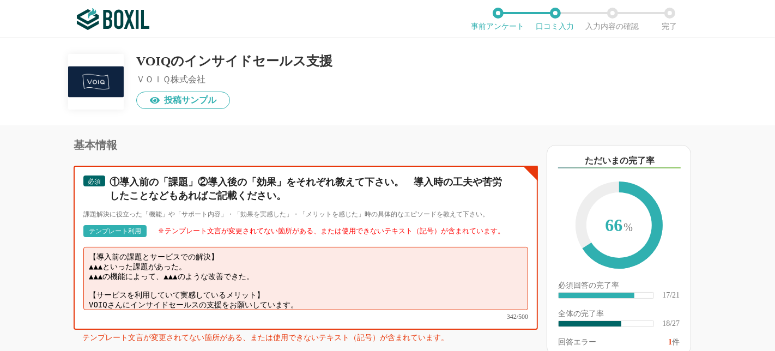
drag, startPoint x: 288, startPoint y: 250, endPoint x: 75, endPoint y: 242, distance: 212.8
click at [75, 242] on div "必須 ①導入前の「課題」②導入後の「効果」をそれぞれ教えて下さい。　導入時の工夫や苦労したことなどもあればご記載ください。 課題解決に役立った「機能」や「サポ…" at bounding box center [306, 248] width 465 height 164
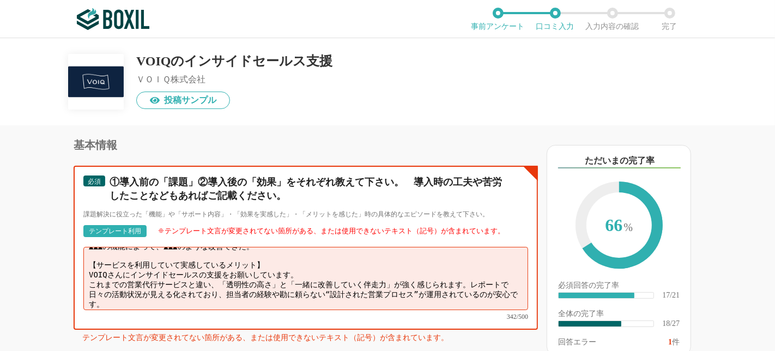
scroll to position [14, 0]
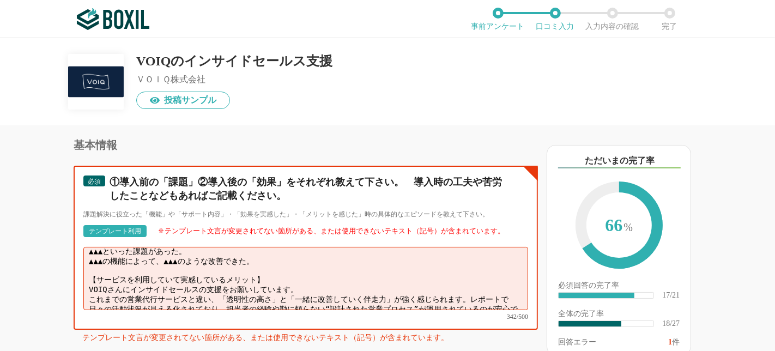
drag, startPoint x: 299, startPoint y: 274, endPoint x: 77, endPoint y: 233, distance: 225.2
click at [77, 233] on div "必須 ①導入前の「課題」②導入後の「効果」をそれぞれ教えて下さい。　導入時の工夫や苦労したことなどもあればご記載ください。 課題解決に役立った「機能」や「サポ…" at bounding box center [306, 248] width 465 height 164
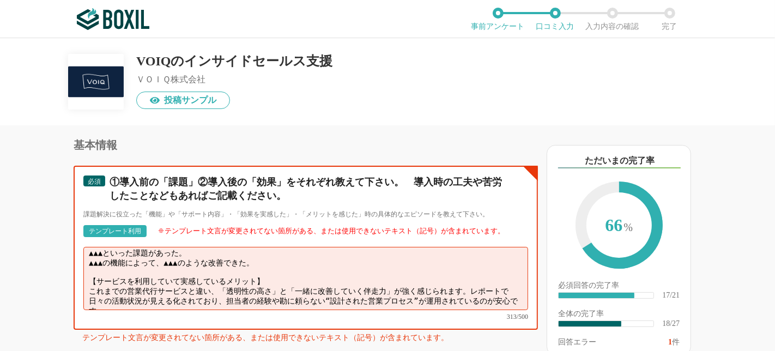
type textarea "【導入前の課題とサービスでの解決】 ▲▲▲といった課題があった。 ▲▲▲の機能によって、▲▲▲のような改善できた。 【サービスを利用していて実感しているメリッ…"
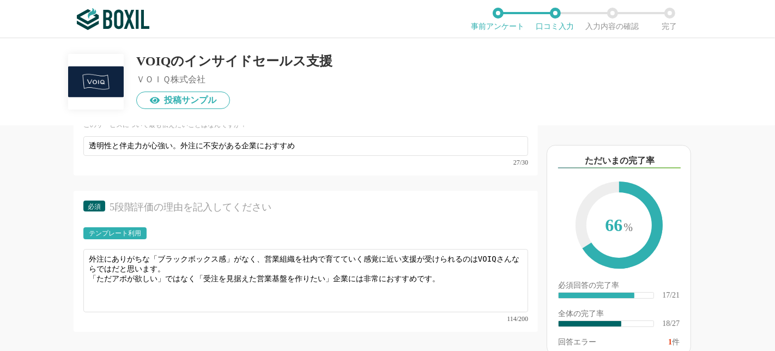
scroll to position [1885, 0]
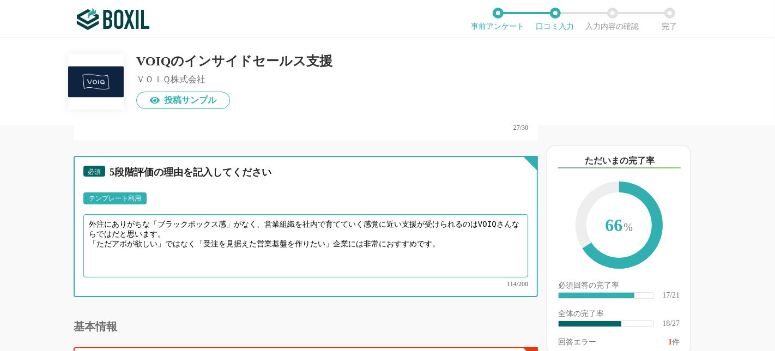
click at [328, 230] on textarea "外注にありがちな「ブラックボックス感」がなく、営業組織を社内で育てていく感覚に近い支援が受けられるのはVOIQさんならではだと思います。 「ただアポが欲しい」…" at bounding box center [305, 245] width 445 height 63
paste textarea "VOIQは営業代行にありがちなブラックボックス感がなく、活動状況が日々可視化され安心です。アポ数だけでなく有効商談や受注に直結する質を重視し、スクリプト改善や…"
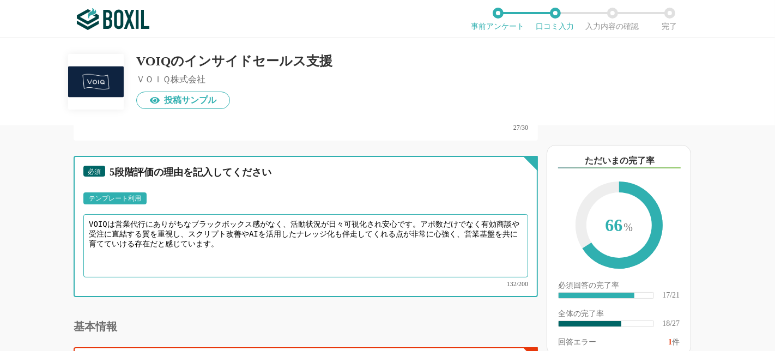
drag, startPoint x: 126, startPoint y: 208, endPoint x: 54, endPoint y: 206, distance: 72.0
click at [54, 206] on div "他のサービス・ツールと連携していますか？ ※複数選択可 例：Slack、Salesforce 選択したサービス 未選択 必須 導入時に所属していた部署を選択し…" at bounding box center [269, 238] width 538 height 226
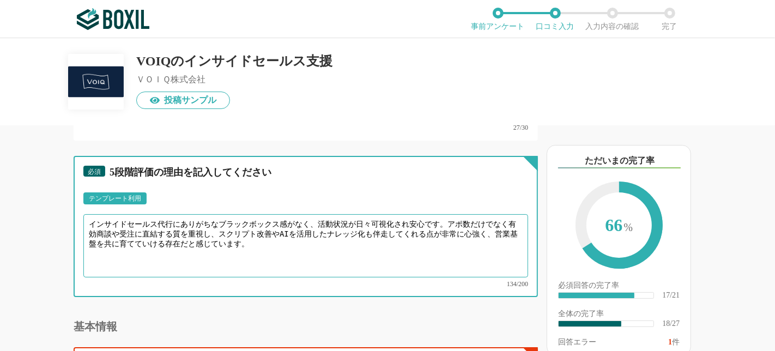
type textarea "インサイドセールス代行にありがちなブラックボックス感がなく、活動状況が日々可視化され安心です。アポ数だけでなく有効商談や受注に直結する質を重視し、スクリプト改…"
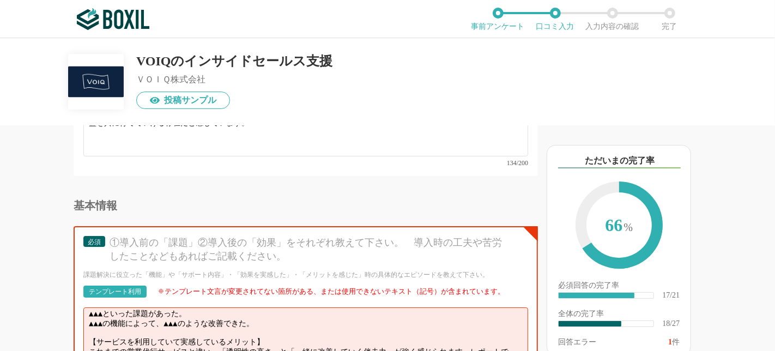
scroll to position [0, 0]
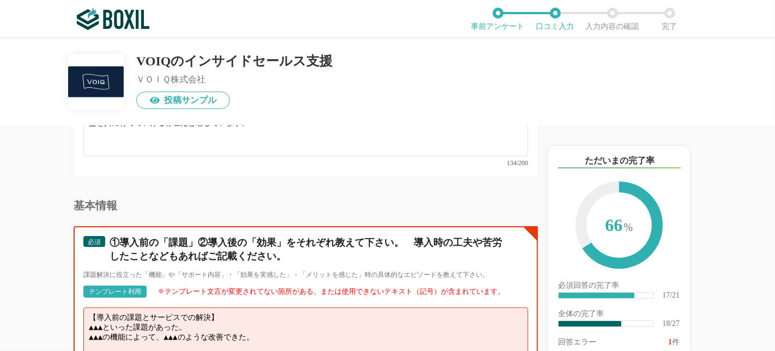
click at [112, 308] on textarea "【導入前の課題とサービスでの解決】 ▲▲▲といった課題があった。 ▲▲▲の機能によって、▲▲▲のような改善できた。 【サービスを利用していて実感しているメリッ…" at bounding box center [305, 339] width 445 height 63
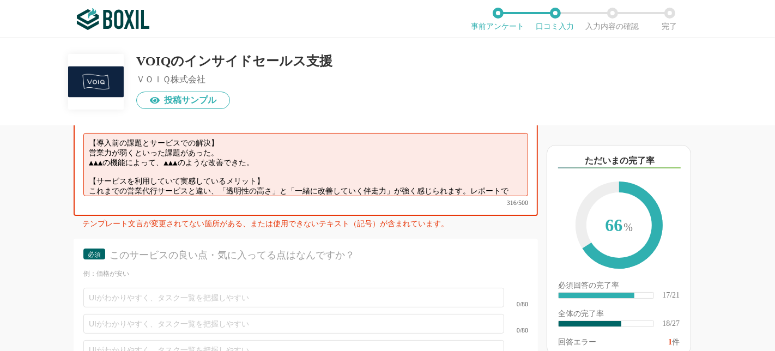
scroll to position [2189, 0]
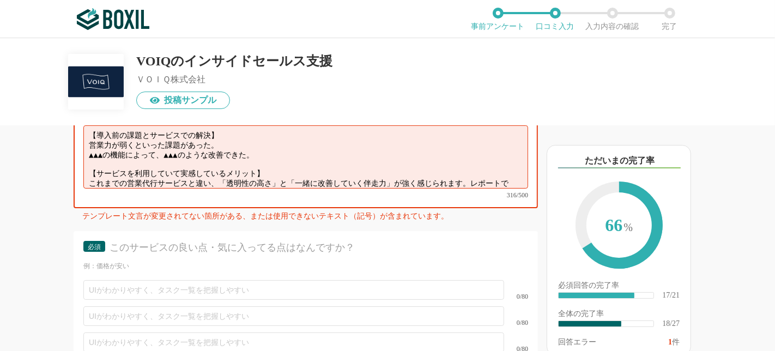
type textarea "【導入前の課題とサービスでの解決】 営業力が弱くといった課題があった。 ▲▲▲の機能によって、▲▲▲のような改善できた。 【サービスを利用していて実感している…"
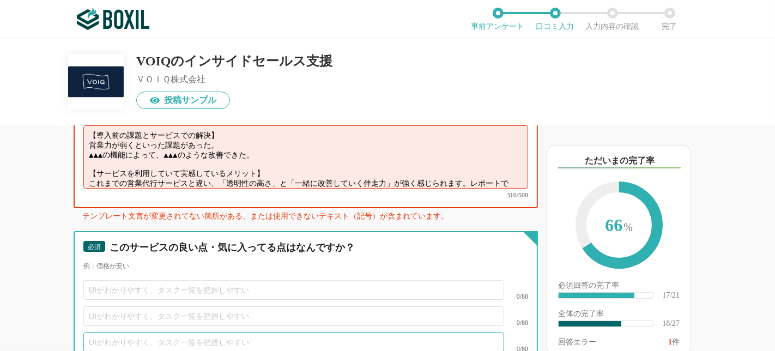
click at [206, 333] on input "text" at bounding box center [293, 343] width 421 height 20
type input "社長がかわいい"
drag, startPoint x: 190, startPoint y: 323, endPoint x: 9, endPoint y: 301, distance: 182.3
click at [9, 301] on div "他のサービス・ツールと連携していますか？ ※複数選択可 例：Slack、Salesforce 選択したサービス 未選択 必須 導入時に所属していた部署を選択し…" at bounding box center [269, 238] width 538 height 226
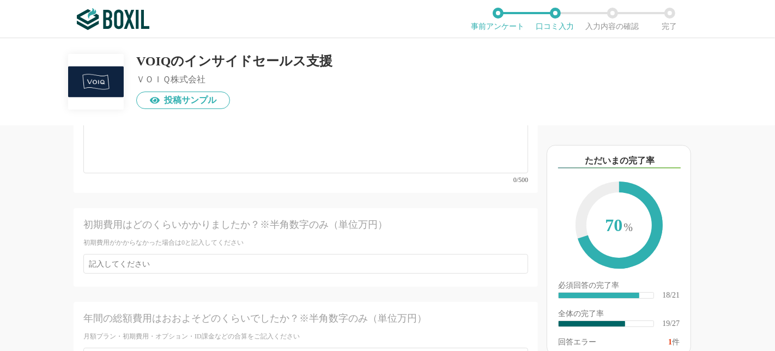
scroll to position [2673, 0]
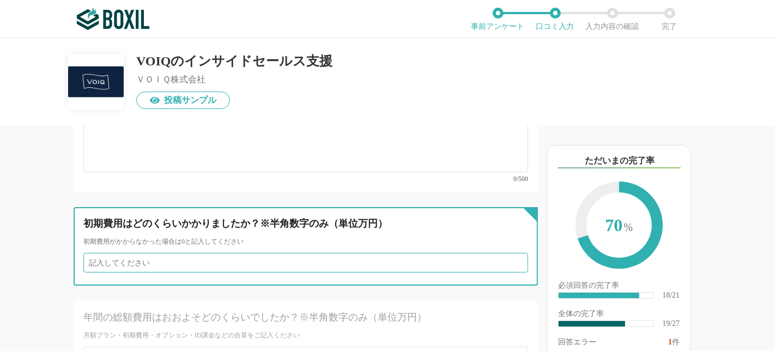
click at [202, 253] on input "number" at bounding box center [305, 263] width 445 height 20
type input "1"
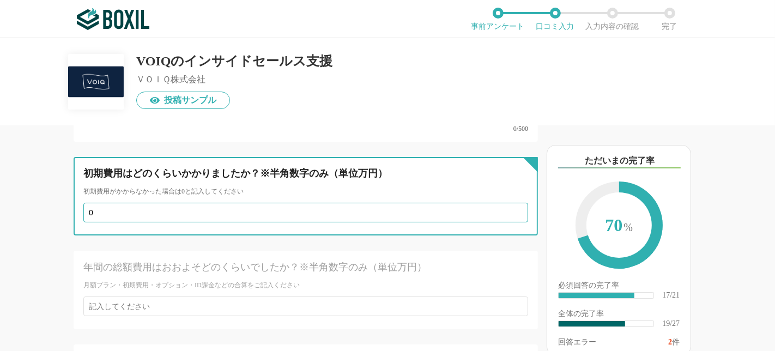
scroll to position [2741, 0]
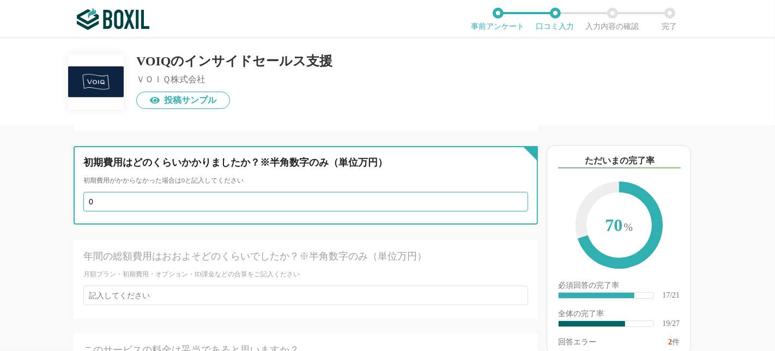
type input "0"
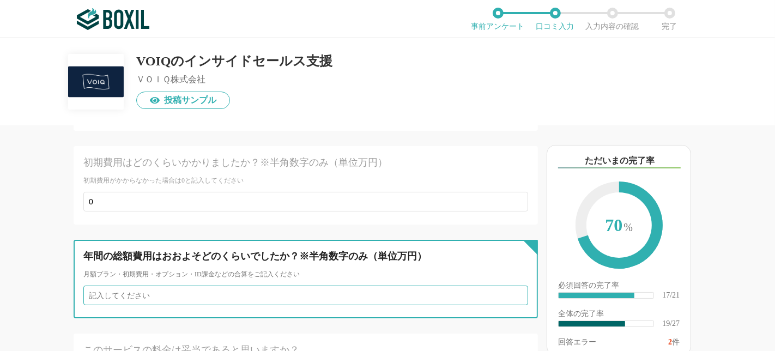
click at [185, 286] on input "number" at bounding box center [305, 296] width 445 height 20
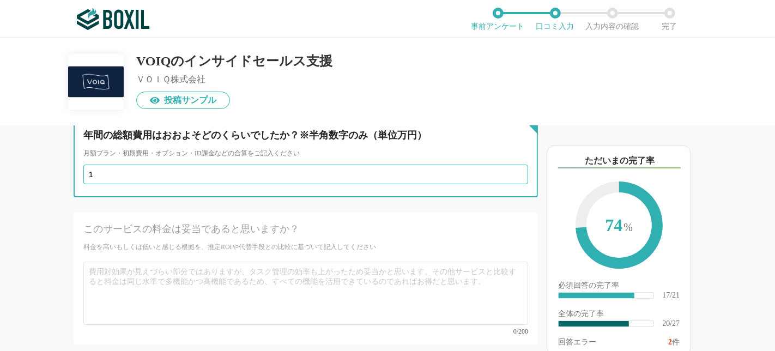
scroll to position [2802, 0]
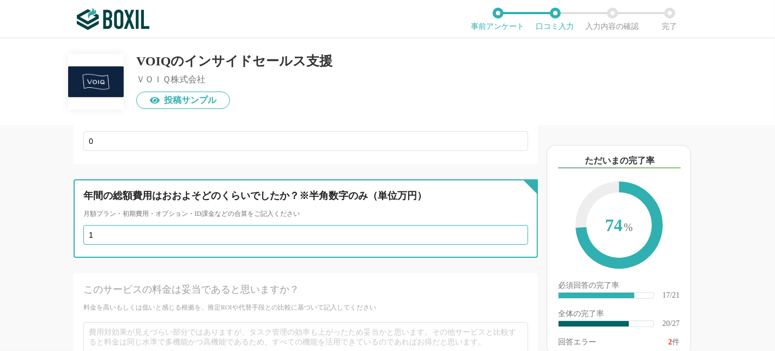
drag, startPoint x: 119, startPoint y: 196, endPoint x: 40, endPoint y: 190, distance: 79.2
click at [40, 190] on div "他のサービス・ツールと連携していますか？ ※複数選択可 例：Slack、Salesforce 選択したサービス 未選択 必須 導入時に所属していた部署を選択し…" at bounding box center [269, 238] width 538 height 226
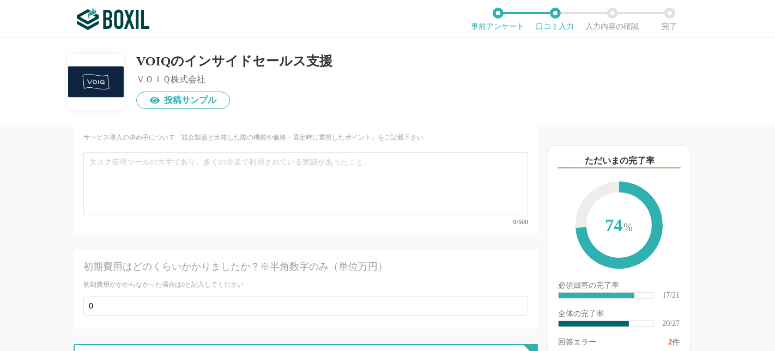
scroll to position [2559, 0]
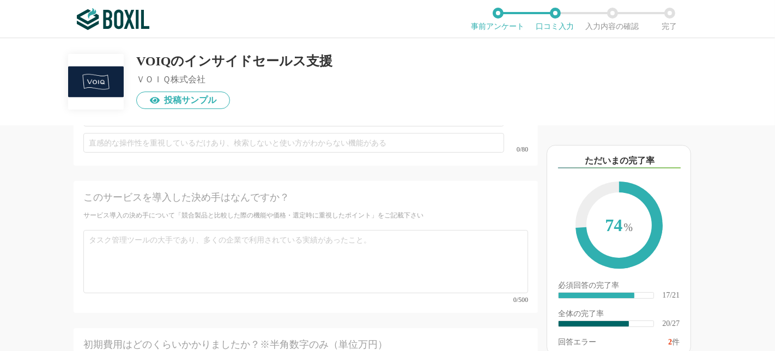
type input "1"
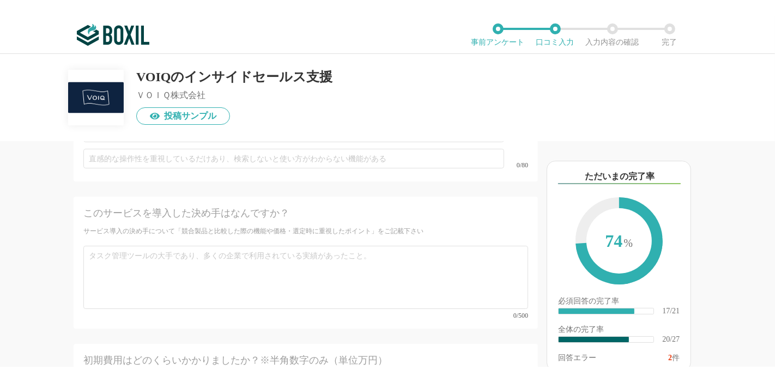
scroll to position [2761, 0]
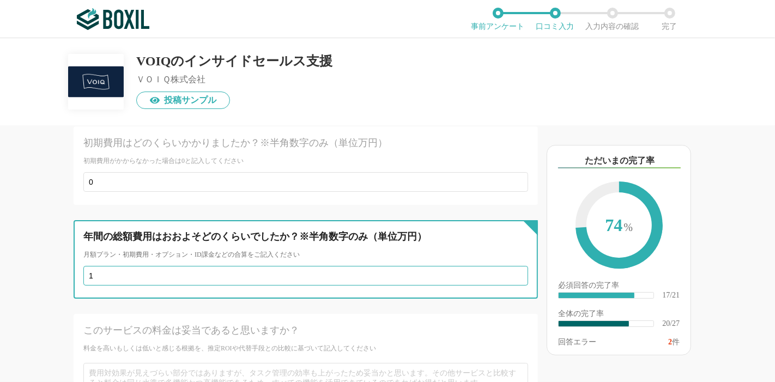
drag, startPoint x: 123, startPoint y: 242, endPoint x: 48, endPoint y: 237, distance: 74.9
click at [48, 237] on div "他のサービス・ツールと連携していますか？ ※複数選択可 例：Slack、Salesforce 選択したサービス 未選択 必須 導入時に所属していた部署を選択し…" at bounding box center [269, 253] width 538 height 257
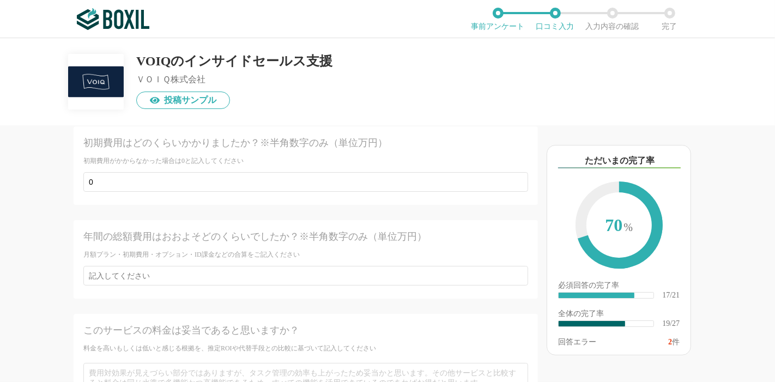
click at [48, 237] on div "他のサービス・ツールと連携していますか？ ※複数選択可 例：Slack、Salesforce 選択したサービス 未選択 必須 導入時に所属していた部署を選択し…" at bounding box center [269, 253] width 538 height 257
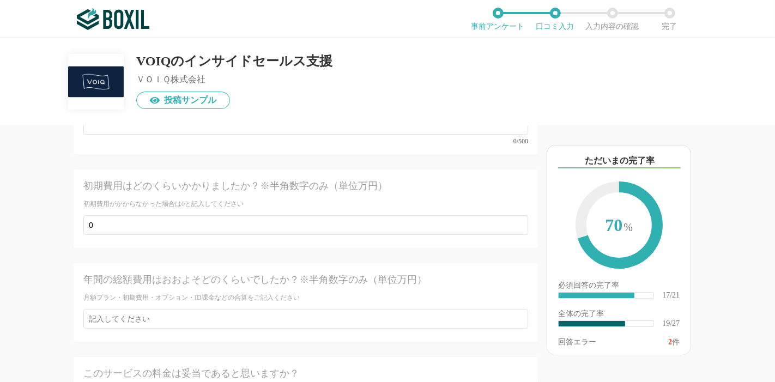
scroll to position [2701, 0]
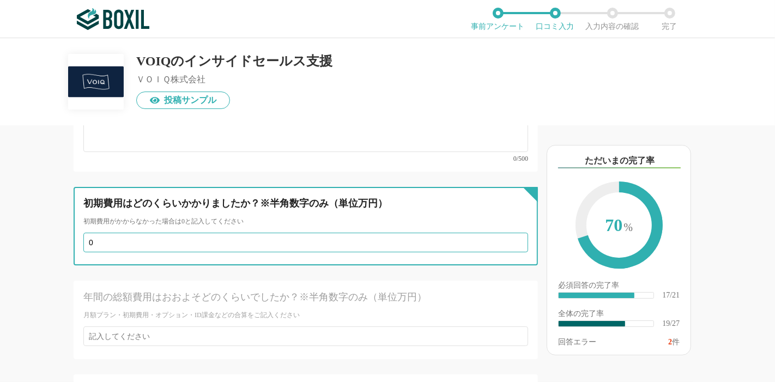
drag, startPoint x: 84, startPoint y: 200, endPoint x: 0, endPoint y: 175, distance: 87.6
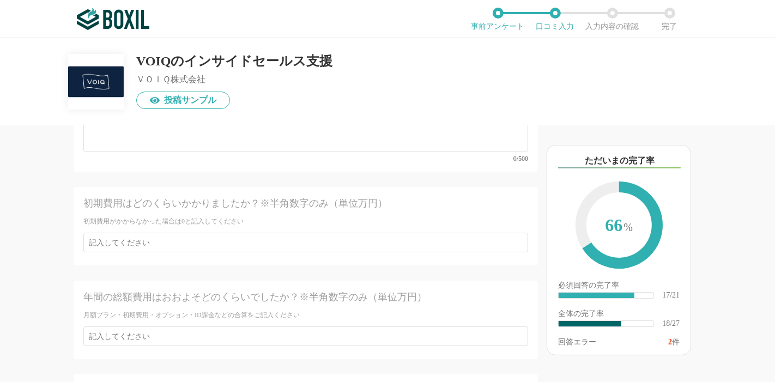
click at [34, 228] on div "他のサービス・ツールと連携していますか？ ※複数選択可 例：Slack、Salesforce 選択したサービス 未選択 必須 導入時に所属していた部署を選択し…" at bounding box center [269, 253] width 538 height 257
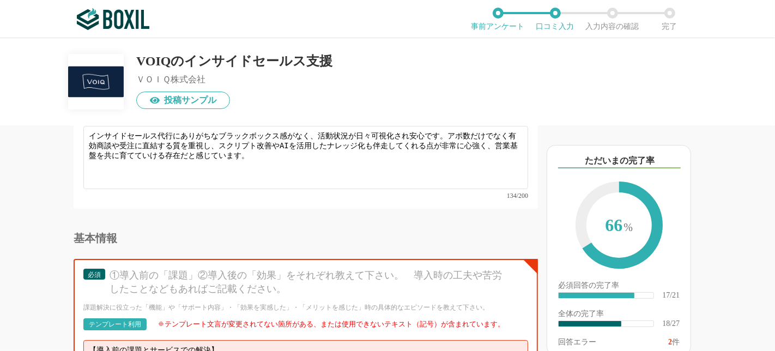
scroll to position [2155, 0]
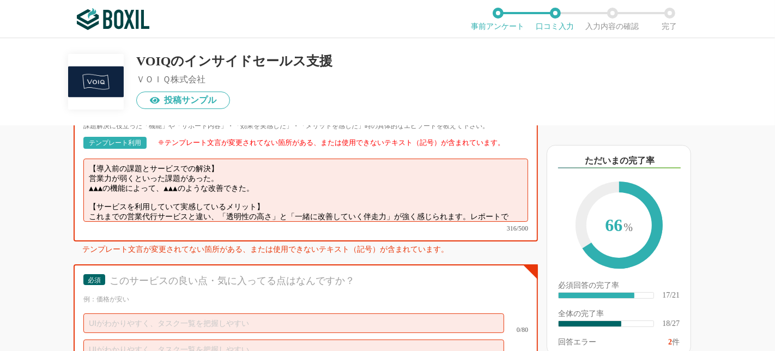
drag, startPoint x: 132, startPoint y: 154, endPoint x: 226, endPoint y: 226, distance: 118.6
click at [132, 159] on textarea "【導入前の課題とサービスでの解決】 営業力が弱くといった課題があった。 ▲▲▲の機能によって、▲▲▲のような改善できた。 【サービスを利用していて実感している…" at bounding box center [305, 190] width 445 height 63
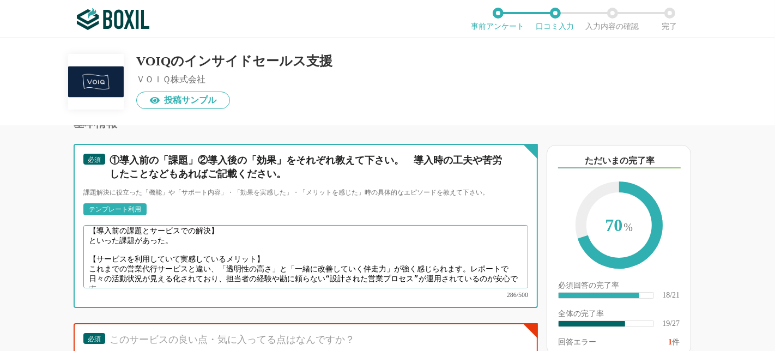
scroll to position [0, 0]
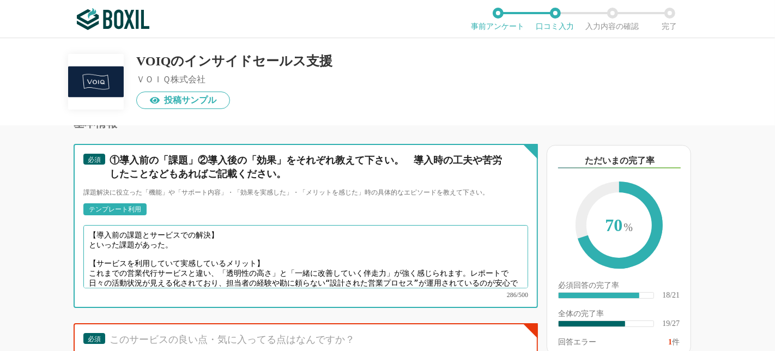
drag, startPoint x: 186, startPoint y: 217, endPoint x: 53, endPoint y: 202, distance: 134.4
click at [53, 202] on div "他のサービス・ツールと連携していますか？ ※複数選択可 例：Slack、Salesforce 選択したサービス 未選択 必須 導入時に所属していた部署を選択し…" at bounding box center [269, 238] width 538 height 226
paste textarea "これまで展示会や資料請求からのリードフォローを営業担当が個別に行っていましたが、やや属人的で、追い切れないリードが発生していました。アポイントは一定数取れるも…"
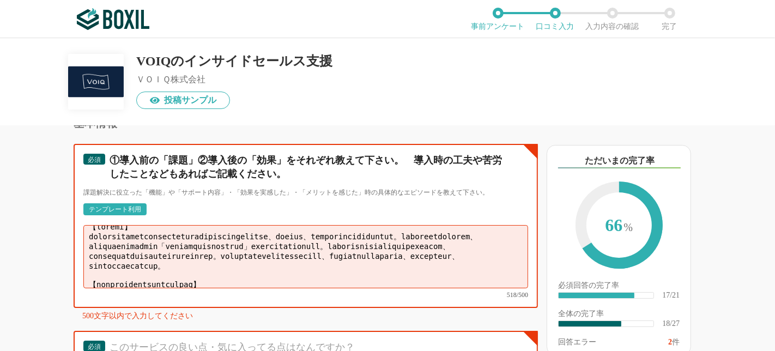
scroll to position [69, 0]
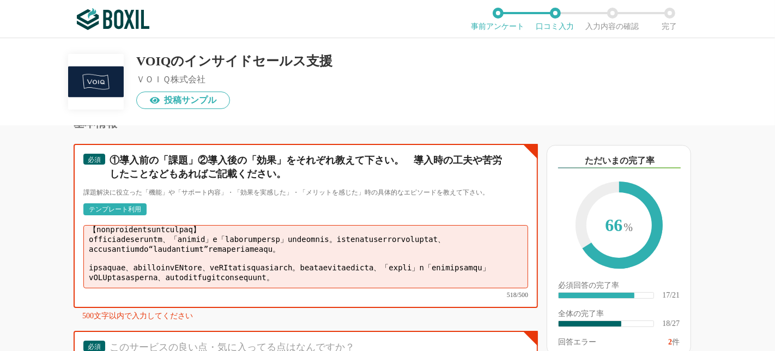
drag, startPoint x: 90, startPoint y: 257, endPoint x: 309, endPoint y: 295, distance: 222.4
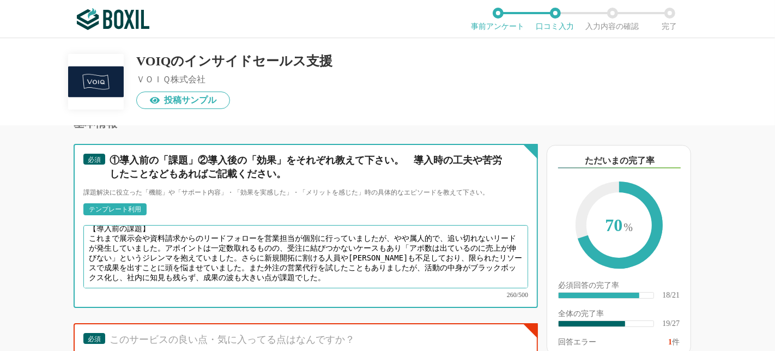
scroll to position [15, 0]
paste textarea "【導入後の効果】 導入後は、活動状況が可視化され、どのようなトークや接点が商談化に有効かがデータとして残るようになりました。アポ数ではなく「有効商談」をKPI…"
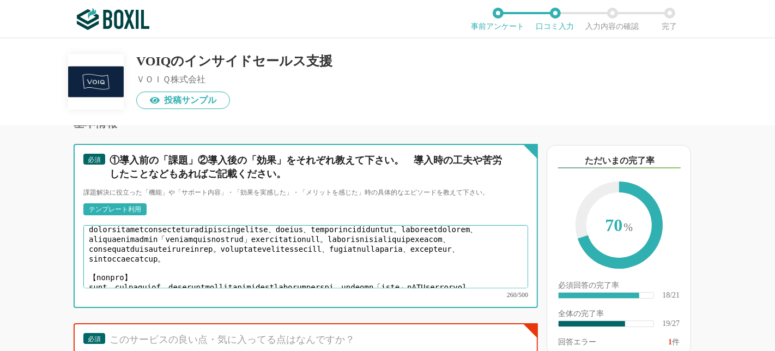
scroll to position [41, 0]
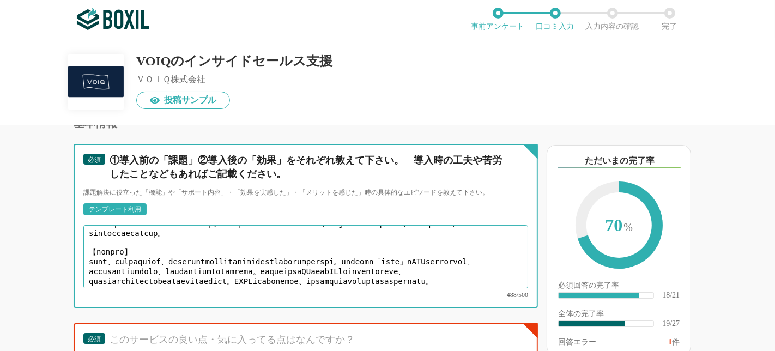
type textarea "【loremi】 dolorsitametconsecteturadipiscingelitse、doeius、temporincididuntut。labo…"
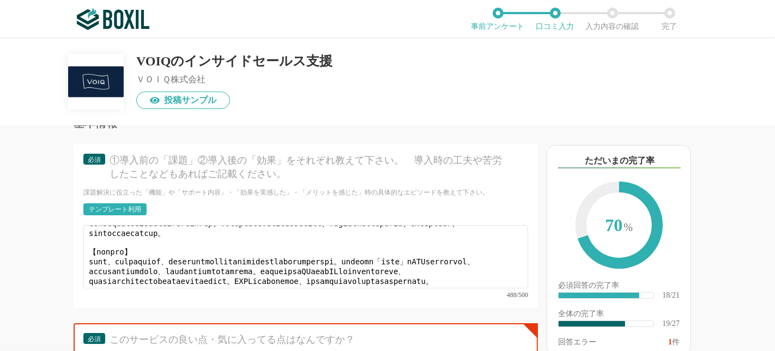
click at [448, 113] on div "VOIQのインサイドセールス支援 ＶＯＩＱ株式会社 投稿サンプル" at bounding box center [387, 81] width 775 height 87
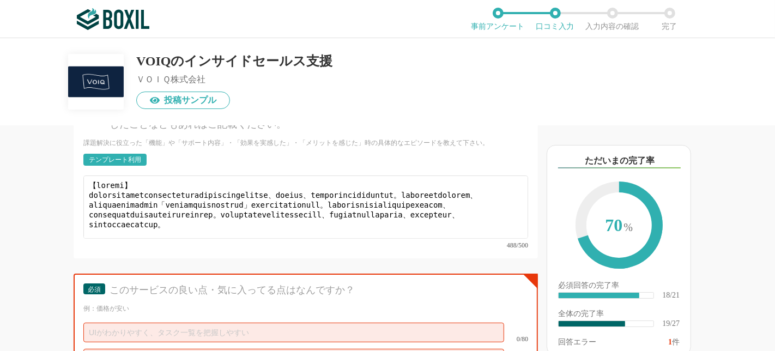
scroll to position [2210, 0]
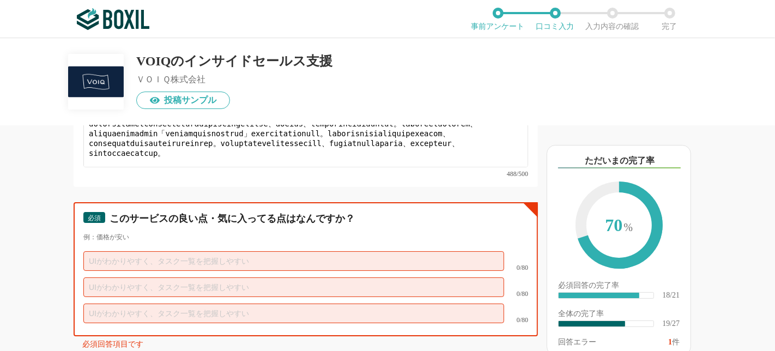
click at [409, 251] on input "text" at bounding box center [293, 261] width 421 height 20
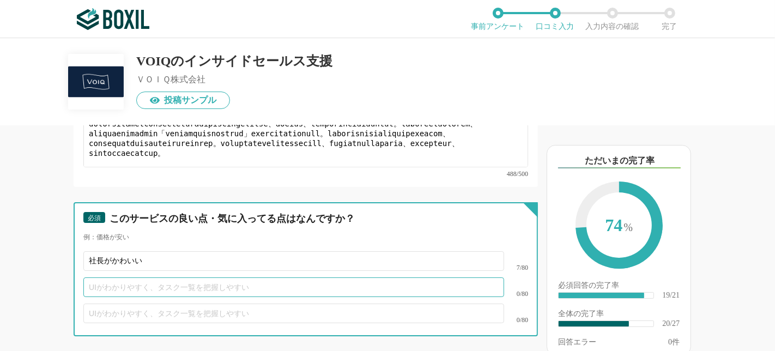
click at [312, 278] on input "text" at bounding box center [293, 288] width 421 height 20
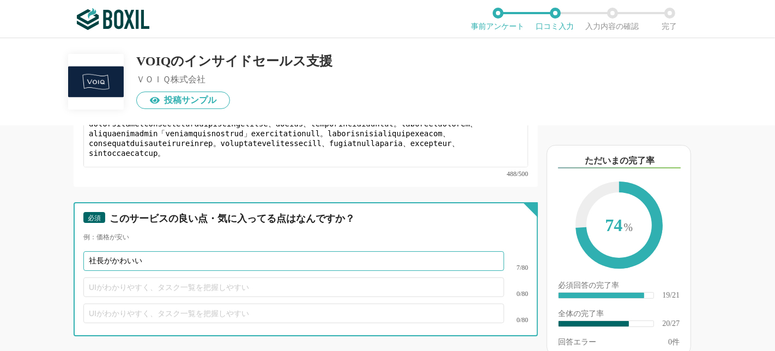
drag, startPoint x: 267, startPoint y: 233, endPoint x: 107, endPoint y: 213, distance: 161.1
type input "社"
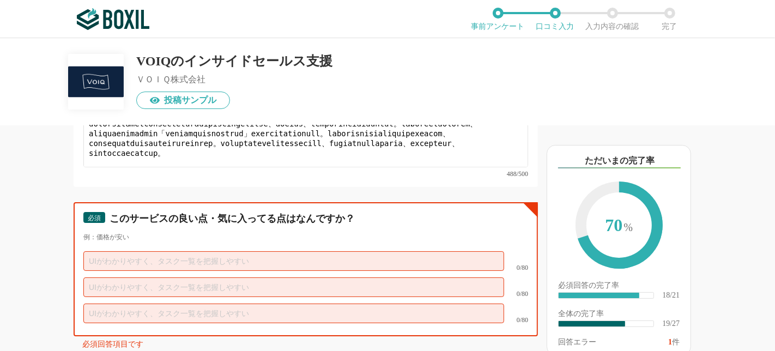
click at [196, 251] on input "text" at bounding box center [293, 261] width 421 height 20
paste input "1.活動内容が常に可視化され、営業代行にありがちな不透明さがなく安心できる点。 2.アポ数ではなく有効商談をKPIに置き、成果につながる質を重視してくれる点。…"
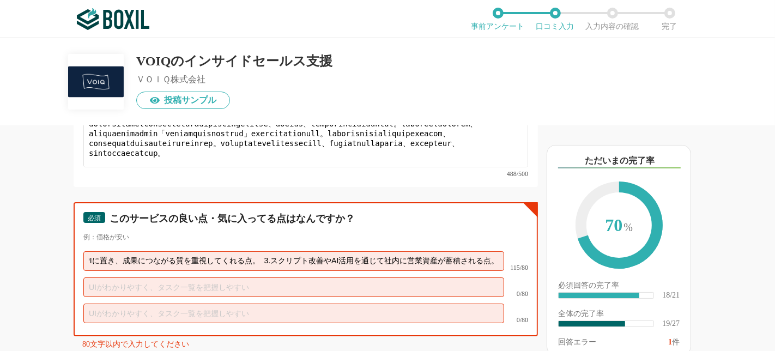
scroll to position [0, 0]
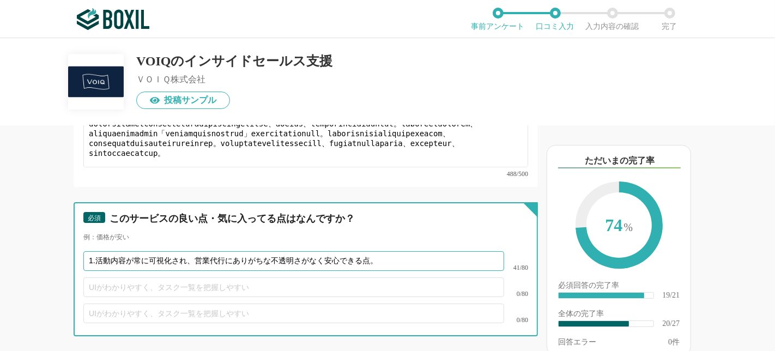
type input "1.活動内容が常に可視化され、営業代行にありがちな不透明さがなく安心できる点。"
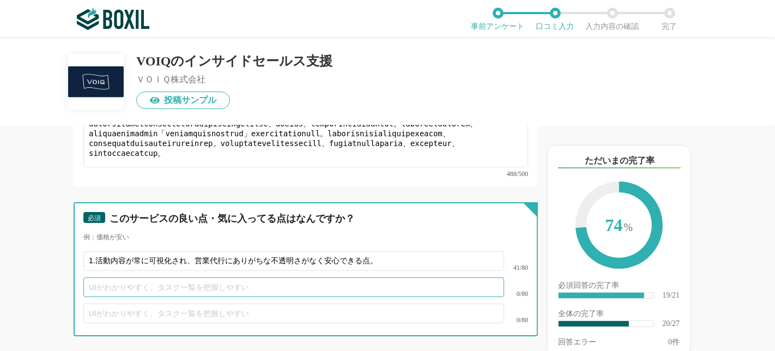
click at [381, 278] on input "text" at bounding box center [293, 288] width 421 height 20
paste input "2.アポ数ではなく有効商談をKPIに置き、成果につながる質を重視してくれる点。 3.スクリプト改善やAI活用を通じて社内に営業資産が蓄積される点。"
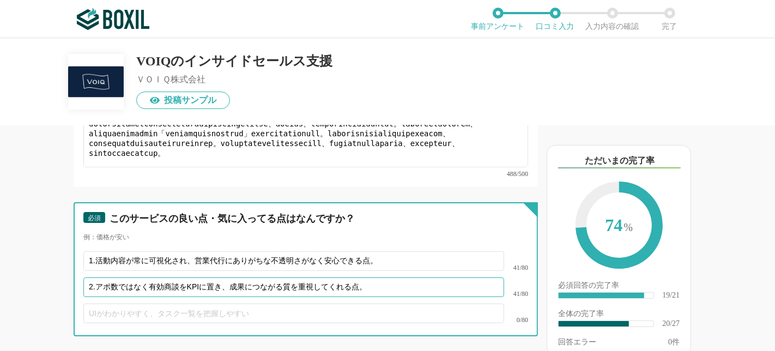
type input "2.アポ数ではなく有効商談をKPIに置き、成果につながる質を重視してくれる点。"
click at [360, 304] on input "text" at bounding box center [293, 314] width 421 height 20
paste input "3.スクリプト改善やAI活用を通じて社内に営業資産が蓄積される点。"
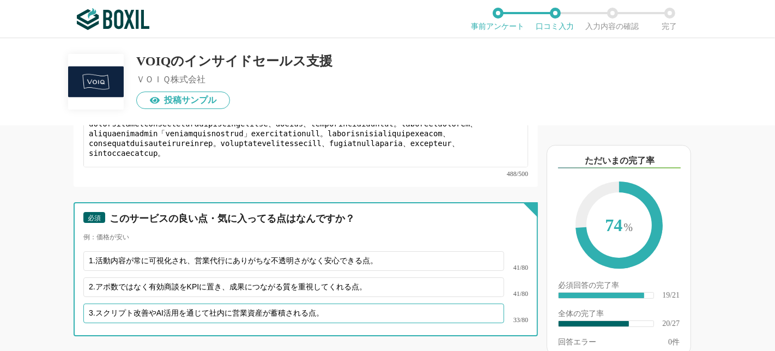
click at [94, 304] on input "3.スクリプト改善やAI活用を通じて社内に営業資産が蓄積される点。" at bounding box center [293, 314] width 421 height 20
type input "スクリプト改善やAI活用を通じて社内に営業資産が蓄積される点。"
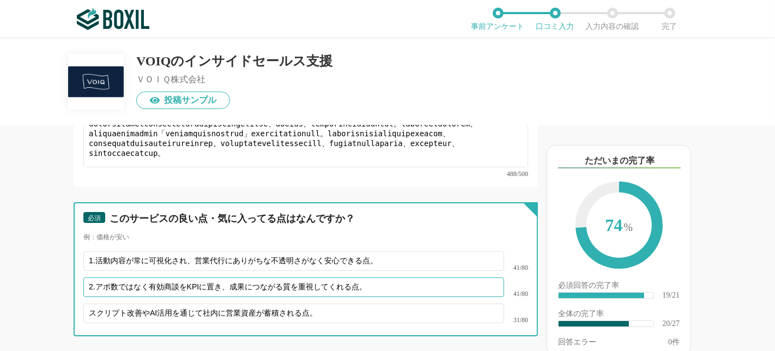
click at [95, 278] on input "2.アポ数ではなく有効商談をKPIに置き、成果につながる質を重視してくれる点。" at bounding box center [293, 288] width 421 height 20
type input "アポ数ではなく有効商談をKPIに置き、成果につながる質を重視してくれる点。"
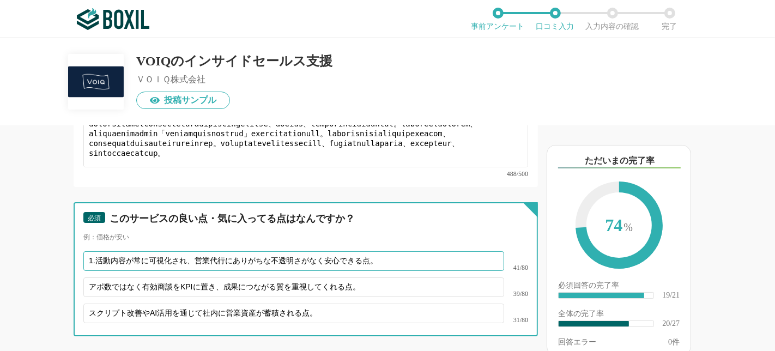
click at [95, 251] on input "1.活動内容が常に可視化され、営業代行にありがちな不透明さがなく安心できる点。" at bounding box center [293, 261] width 421 height 20
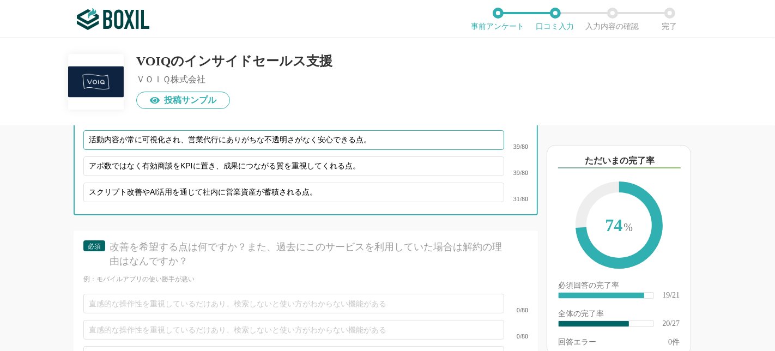
scroll to position [2391, 0]
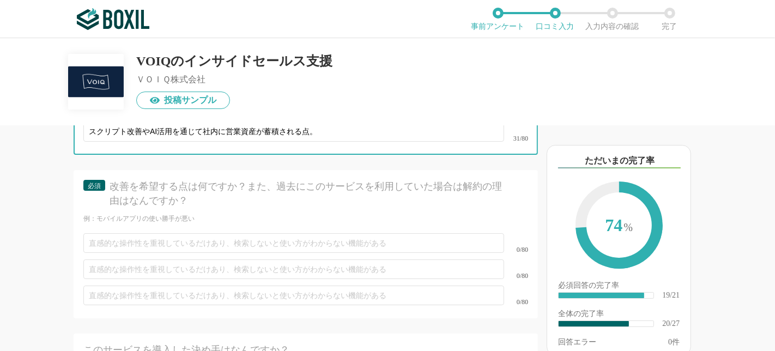
type input "活動内容が常に可視化され、営業代行にありがちな不透明さがなく安心できる点。"
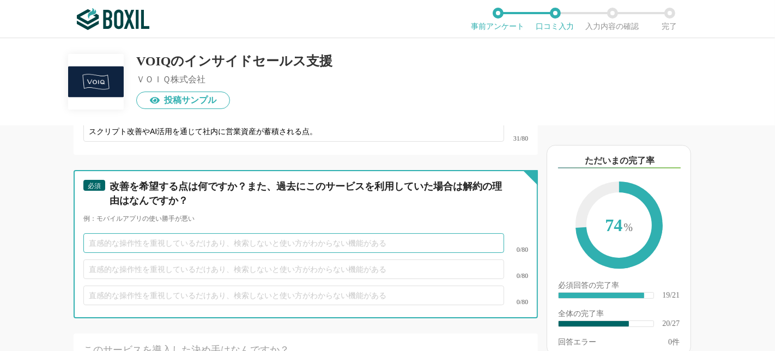
click at [159, 233] on input "text" at bounding box center [293, 243] width 421 height 20
type input "ｇ"
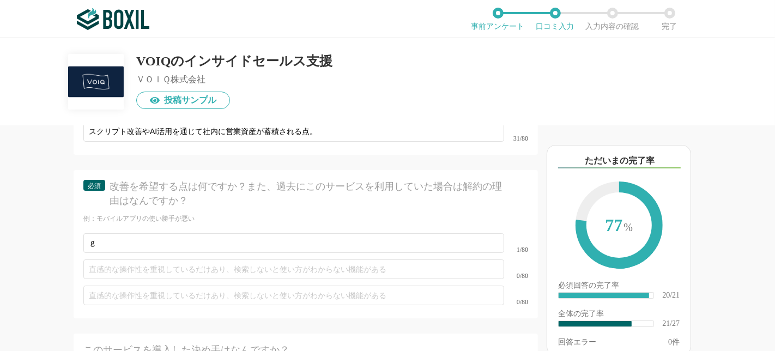
click at [0, 268] on div "他のサービス・ツールと連携していますか？ ※複数選択可 例：Slack、Salesforce 選択したサービス 未選択 必須 導入時に所属していた部署を選択し…" at bounding box center [269, 238] width 538 height 226
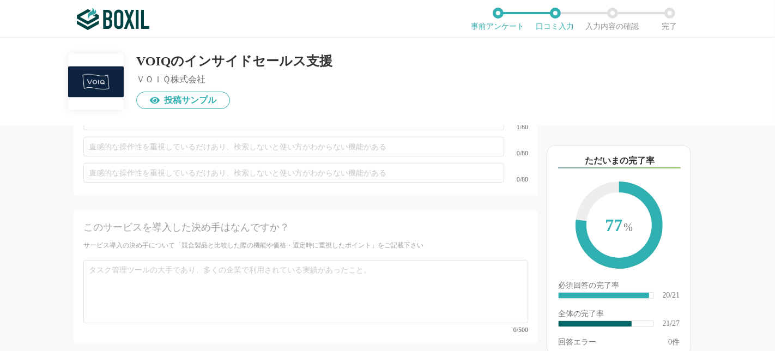
scroll to position [2452, 0]
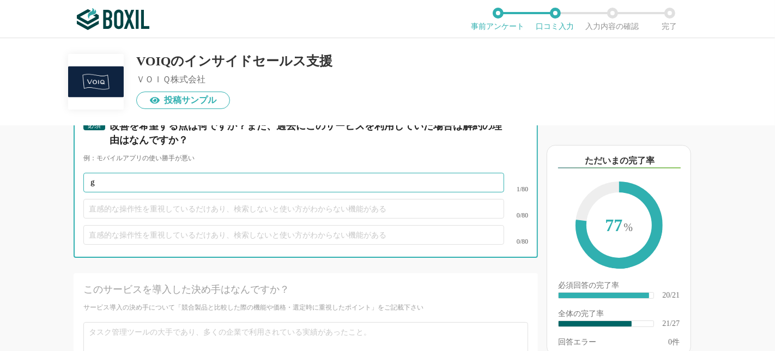
drag, startPoint x: 106, startPoint y: 155, endPoint x: 3, endPoint y: 158, distance: 103.1
click at [3, 158] on div "他のサービス・ツールと連携していますか？ ※複数選択可 例：Slack、Salesforce 選択したサービス 未選択 必須 導入時に所属していた部署を選択し…" at bounding box center [269, 238] width 538 height 226
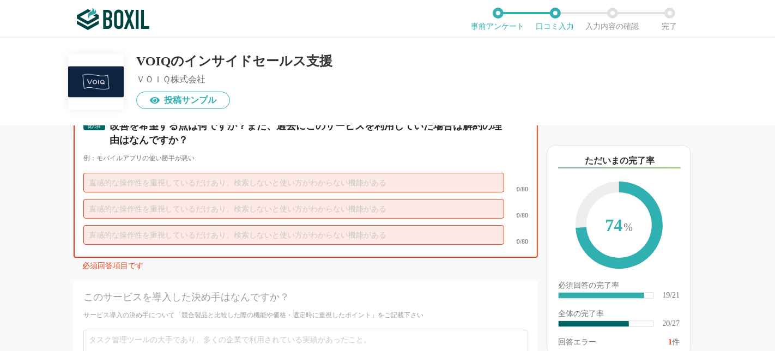
click at [227, 173] on input "text" at bounding box center [293, 183] width 421 height 20
paste input "業種特化の成功事例やベンチマーク情報をもっと共有してもらえると参考になる"
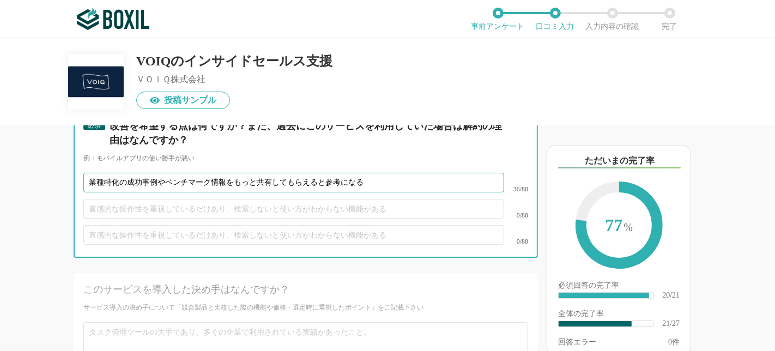
type input "業種特化の成功事例やベンチマーク情報をもっと共有してもらえると参考になる"
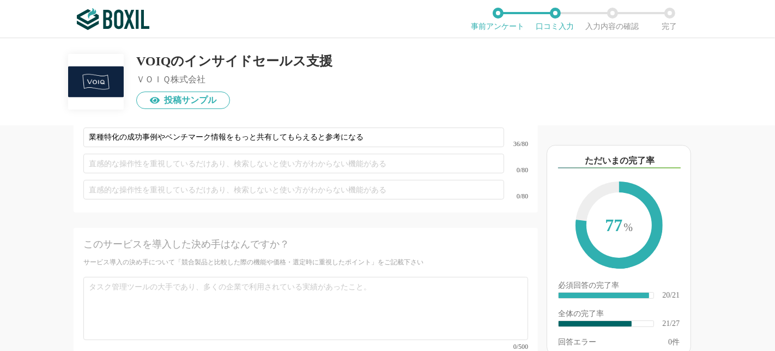
scroll to position [2512, 0]
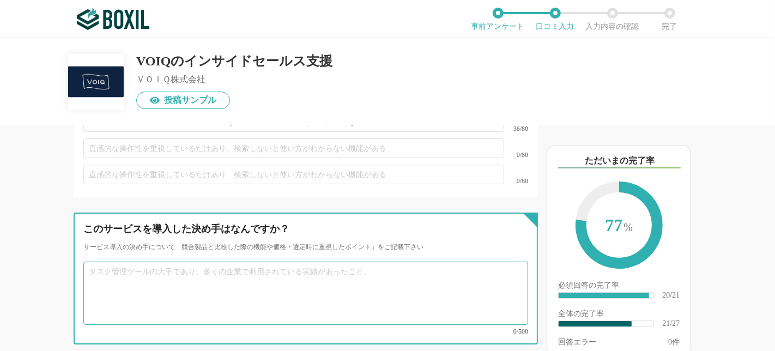
click at [221, 262] on textarea at bounding box center [305, 293] width 445 height 63
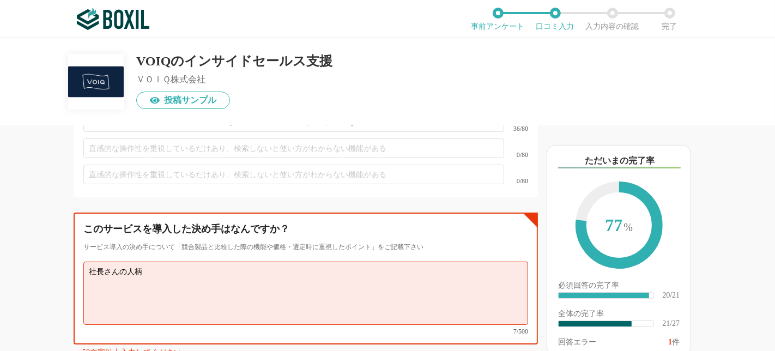
type textarea "社長さんの人柄"
click at [0, 236] on div "他のサービス・ツールと連携していますか？ ※複数選択可 例：Slack、Salesforce 選択したサービス 未選択 必須 導入時に所属していた部署を選択し…" at bounding box center [269, 238] width 538 height 226
drag, startPoint x: 155, startPoint y: 244, endPoint x: 0, endPoint y: 233, distance: 155.2
click at [0, 233] on div "他のサービス・ツールと連携していますか？ ※複数選択可 例：Slack、Salesforce 選択したサービス 未選択 必須 導入時に所属していた部署を選択し…" at bounding box center [269, 238] width 538 height 226
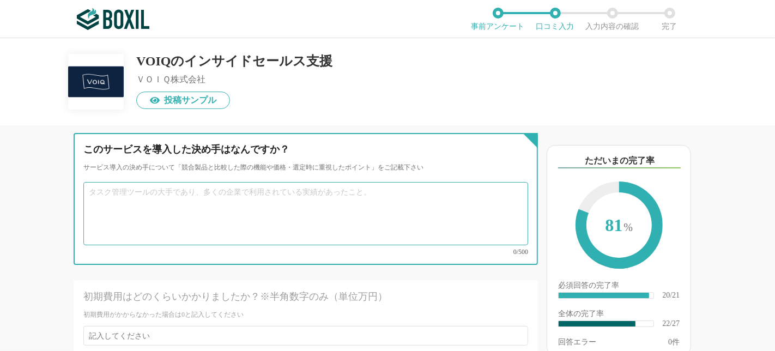
scroll to position [2561, 0]
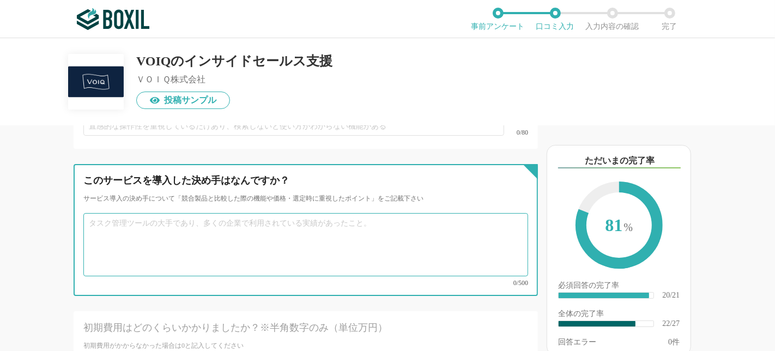
click at [149, 213] on textarea at bounding box center [305, 244] width 445 height 63
paste textarea "AIを活用した営業の仕組み化と改善サイクルです。単にアポ件数を追うのではなく「有効商談」や「受注に直結する質」をKPIに設定し、商談データをAIで分析して成功…"
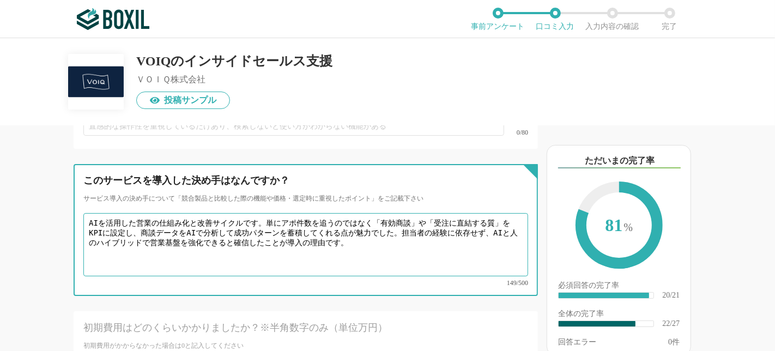
click at [262, 213] on textarea "AIを活用した営業の仕組み化と改善サイクルです。単にアポ件数を追うのではなく「有効商談」や「受注に直結する質」をKPIに設定し、商談データをAIで分析して成功…" at bounding box center [305, 244] width 445 height 63
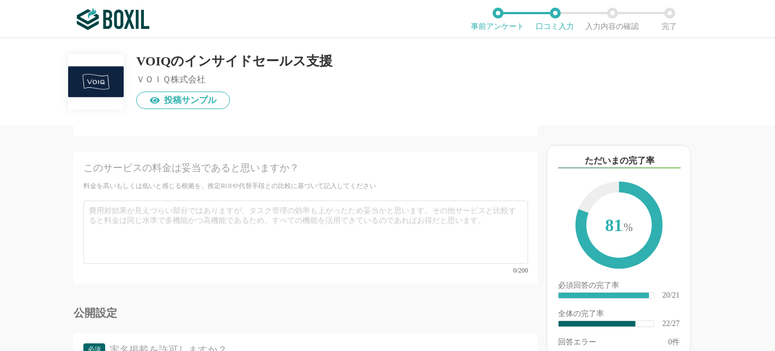
scroll to position [2985, 0]
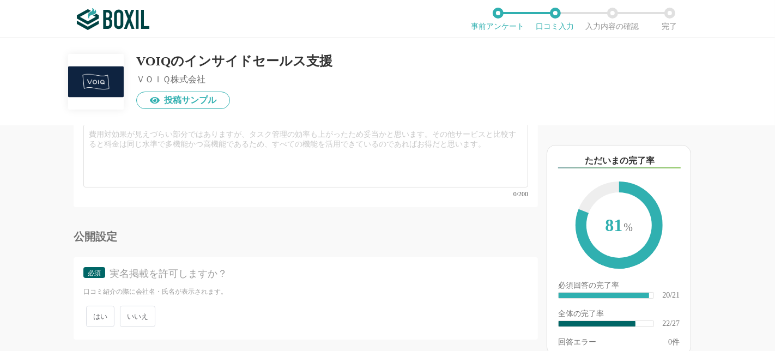
type textarea "AIを活用した営業の仕組み化と改善サイクルです。 単にアポ件数を追うのではなく「有効商談」や「受注に直結する質」をKPIに設定し、商談データをAIで分析して成…"
click at [106, 306] on span "はい" at bounding box center [100, 316] width 28 height 21
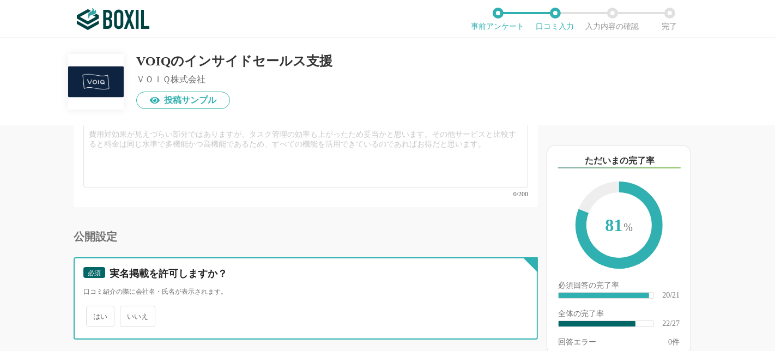
click at [96, 308] on input "はい" at bounding box center [92, 311] width 7 height 7
radio input "true"
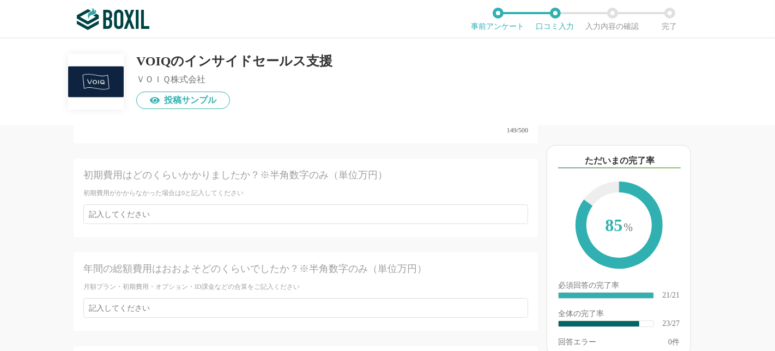
scroll to position [2621, 0]
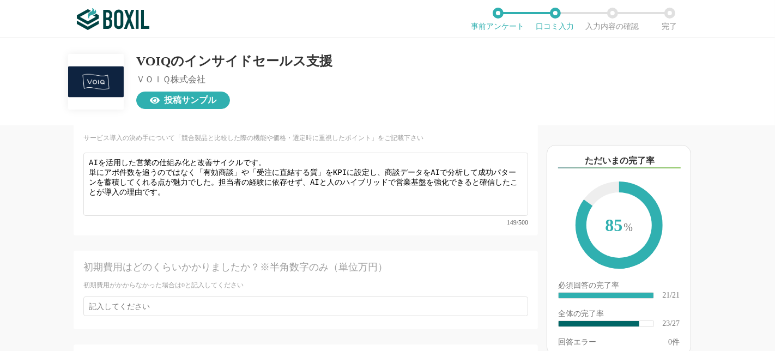
click at [173, 102] on span "投稿サンプル" at bounding box center [190, 100] width 52 height 9
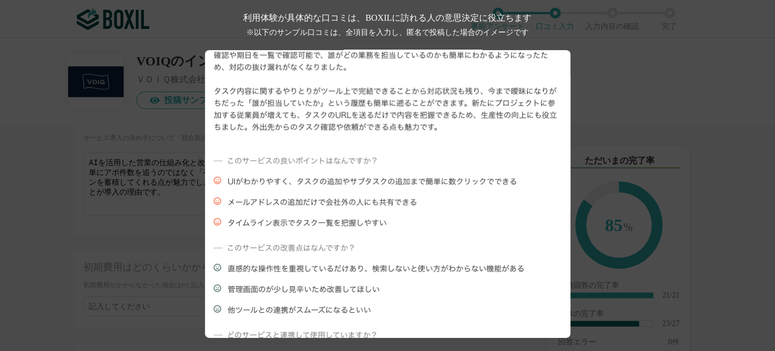
scroll to position [303, 0]
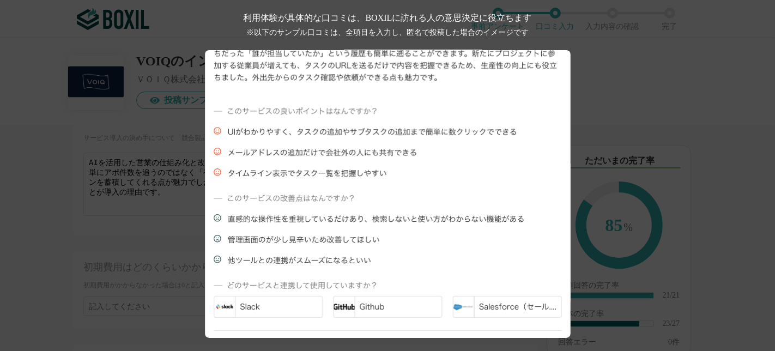
click at [133, 155] on div "利用体験が具体的な口コミは、BOXILに訪れる人の意思決定に役立ちます ※以下のサンプル口コミは、全項目を入力し、匿名で投稿した場合のイメージです" at bounding box center [387, 175] width 775 height 351
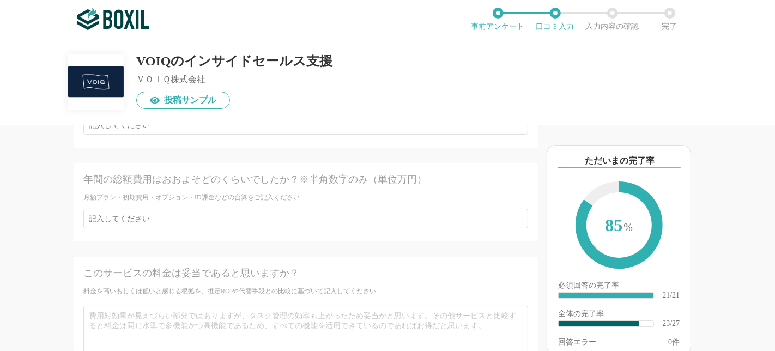
scroll to position [2985, 0]
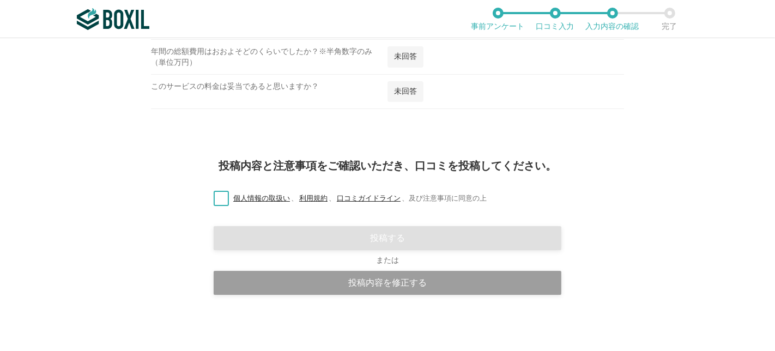
scroll to position [1505, 0]
click at [222, 197] on label "個人情報の取扱い 、 利用規約 、 口コミガイドライン 、 及び注意事項に同意の上" at bounding box center [346, 198] width 282 height 11
click at [0, 0] on input "個人情報の取扱い 、 利用規約 、 口コミガイドライン 、 及び注意事項に同意の上" at bounding box center [0, 0] width 0 height 0
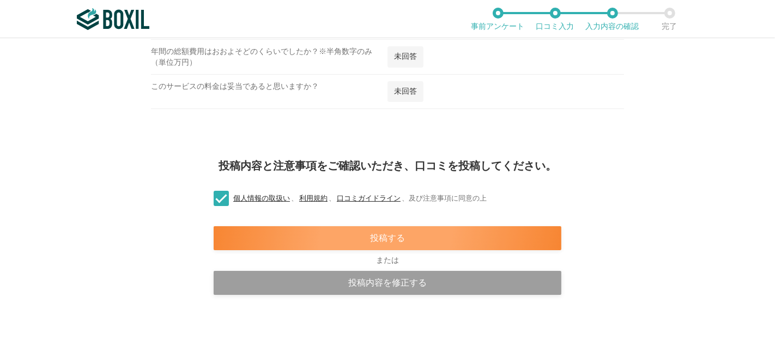
click at [353, 240] on div "投稿する" at bounding box center [388, 238] width 348 height 24
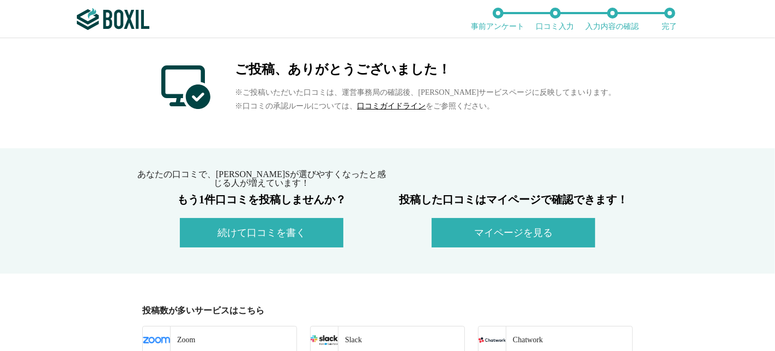
click at [462, 237] on button "マイページを見る" at bounding box center [514, 232] width 164 height 29
